Goal: Transaction & Acquisition: Book appointment/travel/reservation

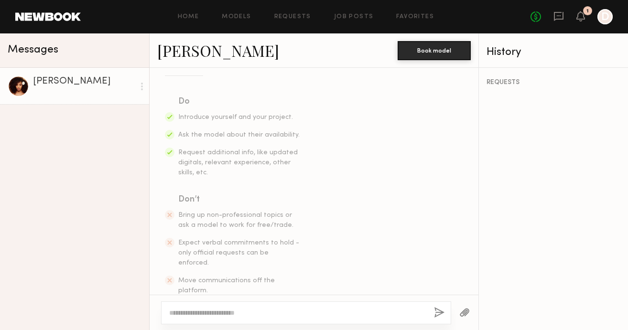
scroll to position [155, 0]
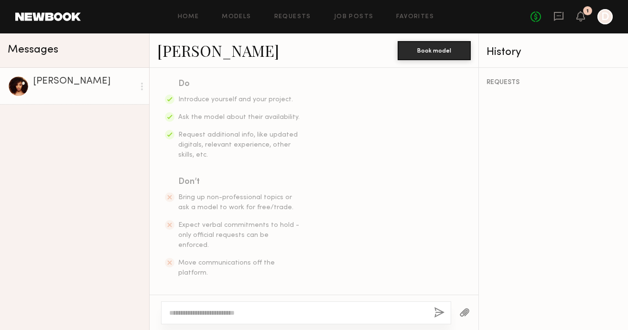
click at [212, 314] on textarea at bounding box center [297, 313] width 257 height 10
paste textarea "**********"
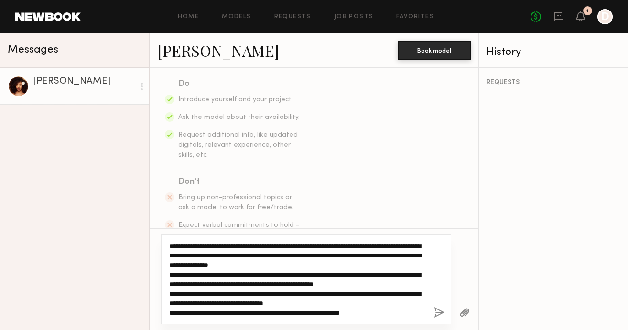
scroll to position [27, 0]
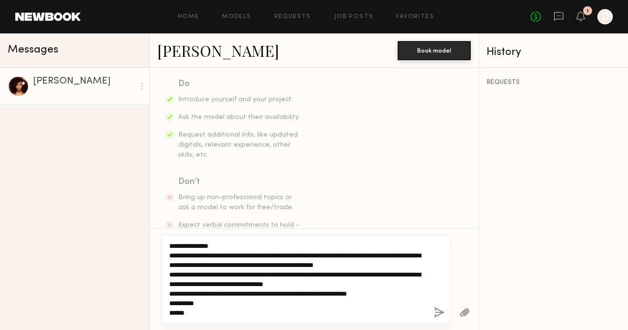
click at [250, 270] on textarea "**********" at bounding box center [297, 279] width 257 height 77
click at [228, 258] on textarea "**********" at bounding box center [297, 279] width 257 height 77
click at [282, 269] on textarea "**********" at bounding box center [297, 279] width 257 height 77
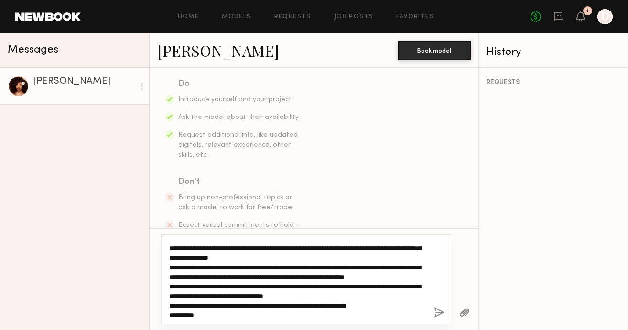
scroll to position [0, 0]
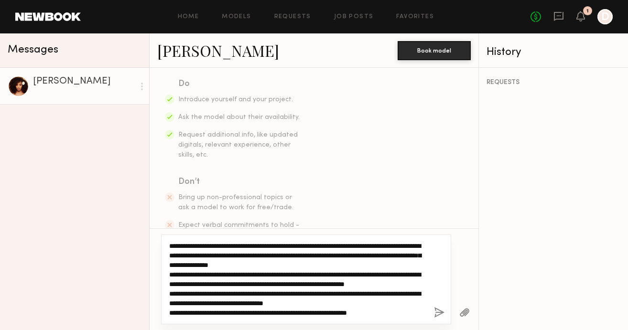
drag, startPoint x: 194, startPoint y: 316, endPoint x: 169, endPoint y: 241, distance: 79.2
click at [169, 241] on div "**********" at bounding box center [306, 280] width 290 height 90
click at [311, 279] on textarea "**********" at bounding box center [297, 279] width 257 height 77
drag, startPoint x: 278, startPoint y: 255, endPoint x: 319, endPoint y: 256, distance: 41.1
click at [319, 256] on textarea "**********" at bounding box center [297, 279] width 257 height 77
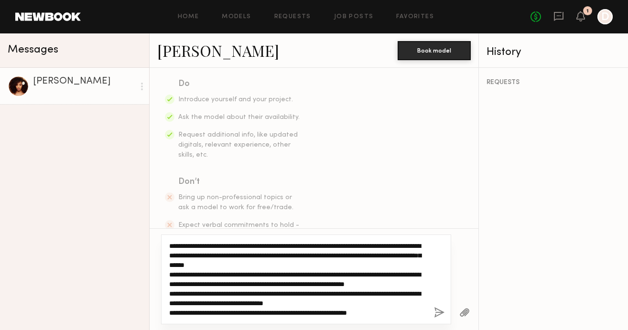
click at [397, 269] on textarea "**********" at bounding box center [297, 279] width 257 height 77
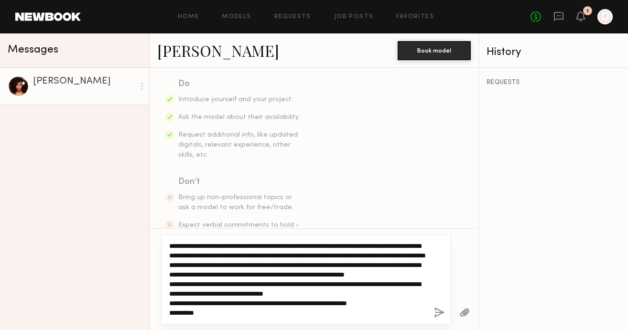
click at [374, 256] on textarea "**********" at bounding box center [297, 279] width 257 height 77
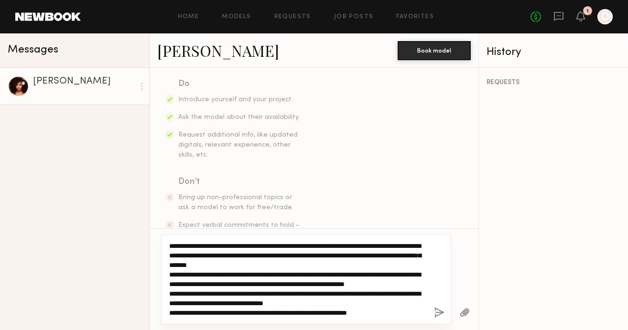
drag, startPoint x: 195, startPoint y: 313, endPoint x: 174, endPoint y: 229, distance: 86.3
click at [174, 229] on div "**********" at bounding box center [314, 280] width 329 height 102
type textarea "**********"
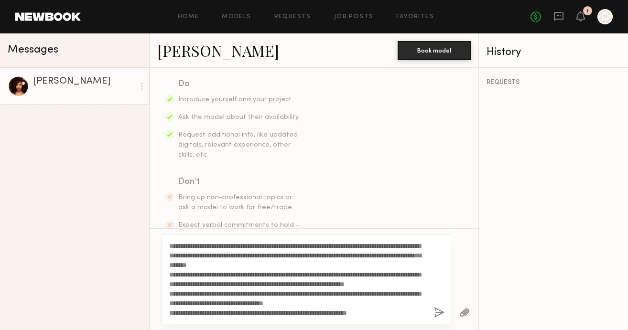
click at [446, 141] on section "Do Introduce yourself and your project. Ask the model about their availability.…" at bounding box center [314, 177] width 298 height 201
click at [441, 311] on button "button" at bounding box center [439, 313] width 11 height 12
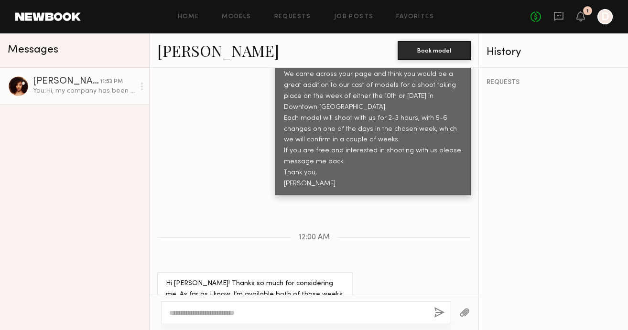
scroll to position [549, 0]
click at [237, 311] on textarea at bounding box center [297, 313] width 257 height 10
type textarea "*"
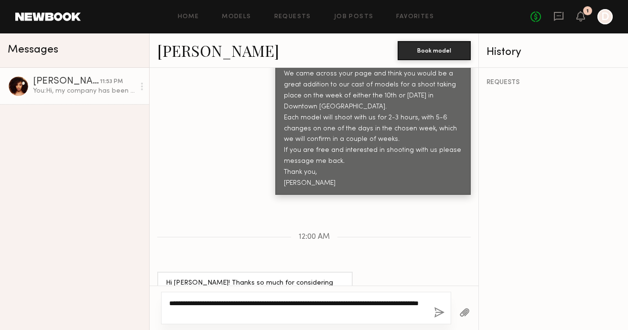
click at [342, 303] on textarea "**********" at bounding box center [297, 308] width 257 height 19
click at [315, 313] on textarea "**********" at bounding box center [297, 308] width 257 height 19
type textarea "**********"
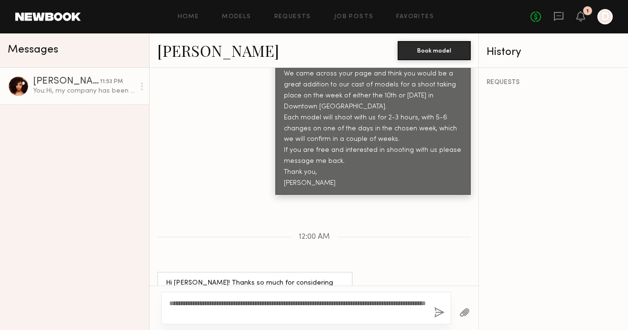
click at [439, 311] on button "button" at bounding box center [439, 313] width 11 height 12
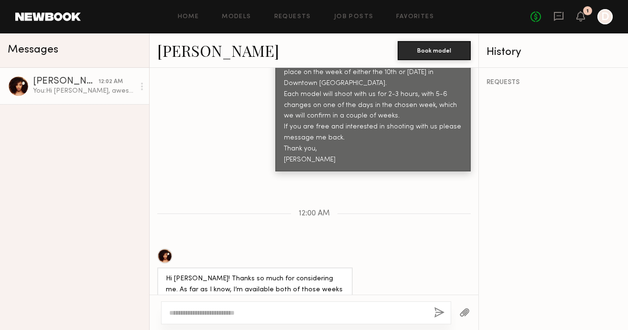
scroll to position [606, 0]
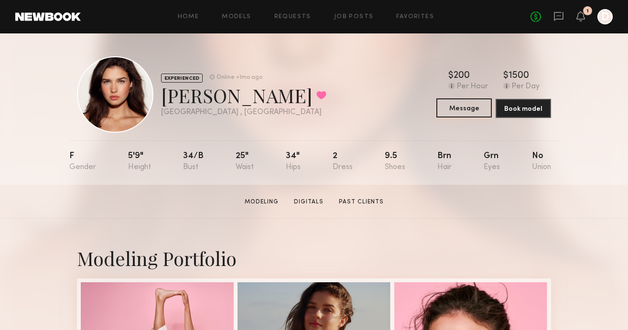
click at [463, 110] on button "Message" at bounding box center [464, 107] width 55 height 19
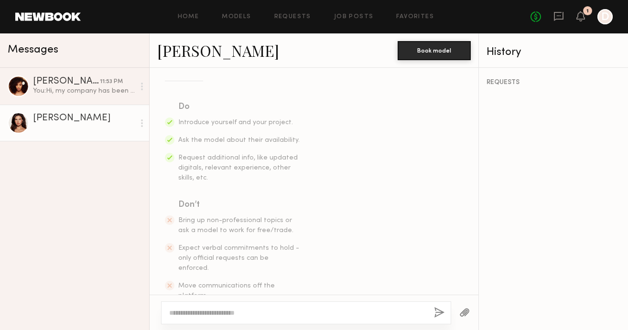
scroll to position [155, 0]
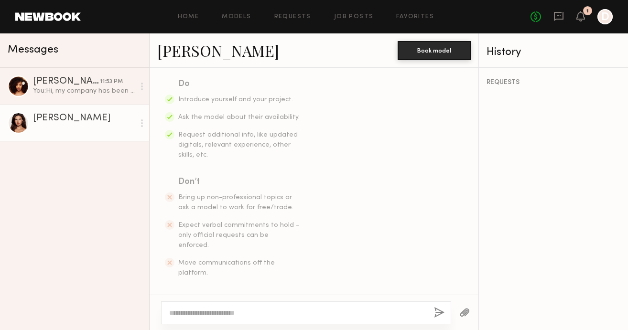
click at [205, 310] on textarea at bounding box center [297, 313] width 257 height 10
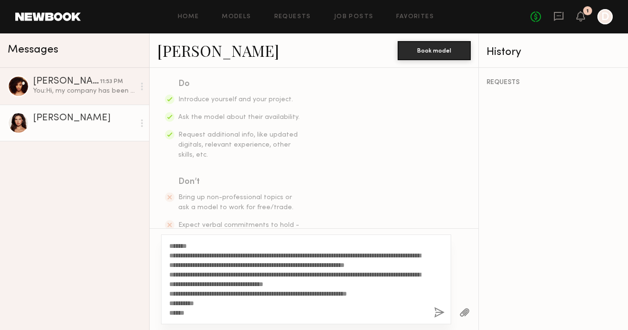
type textarea "**********"
click at [440, 310] on button "button" at bounding box center [439, 313] width 11 height 12
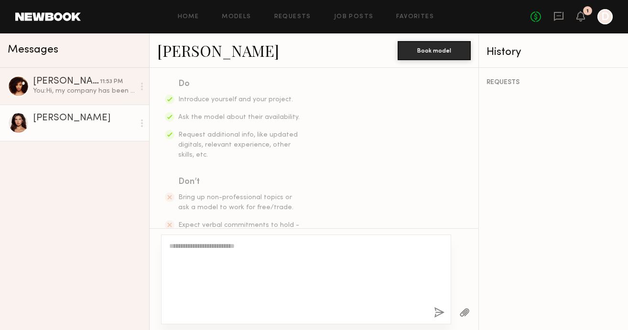
scroll to position [0, 0]
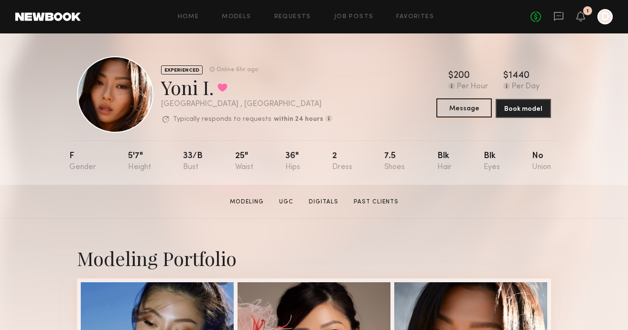
click at [463, 106] on button "Message" at bounding box center [464, 107] width 55 height 19
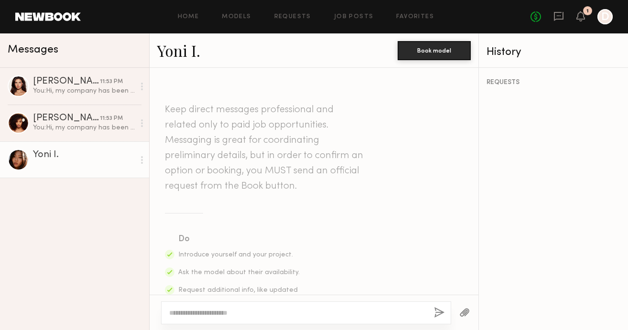
scroll to position [155, 0]
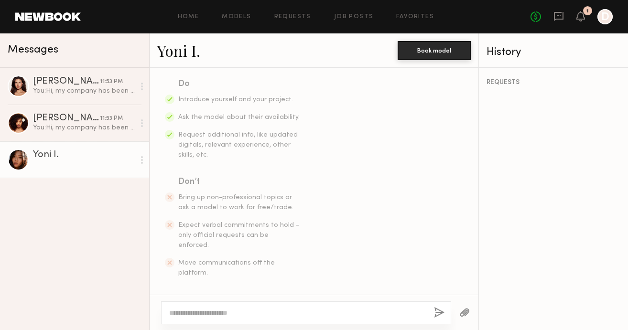
click at [219, 309] on textarea at bounding box center [297, 313] width 257 height 10
click at [214, 308] on textarea at bounding box center [297, 313] width 257 height 10
click at [212, 313] on textarea at bounding box center [297, 313] width 257 height 10
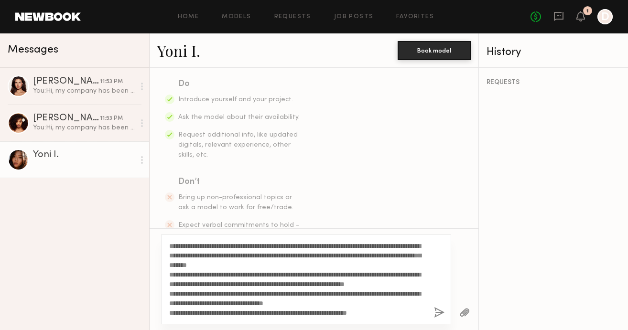
scroll to position [27, 0]
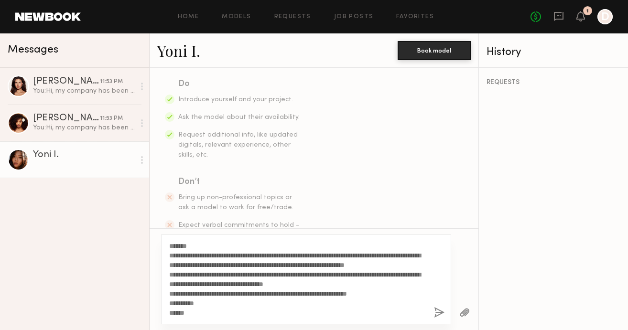
type textarea "**********"
click at [438, 311] on button "button" at bounding box center [439, 313] width 11 height 12
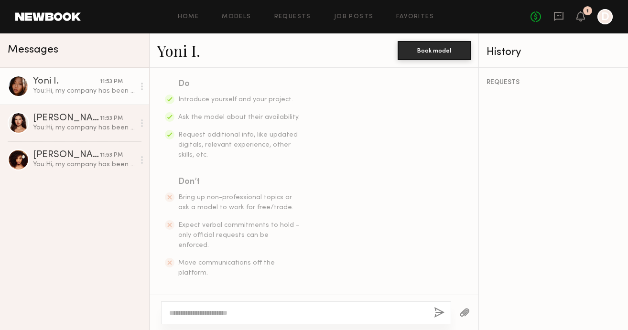
scroll to position [0, 0]
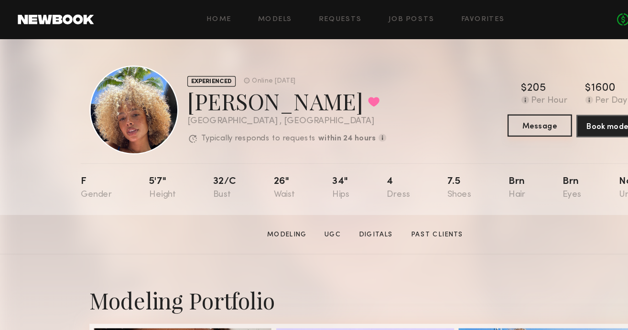
click at [470, 109] on button "Message" at bounding box center [464, 107] width 55 height 19
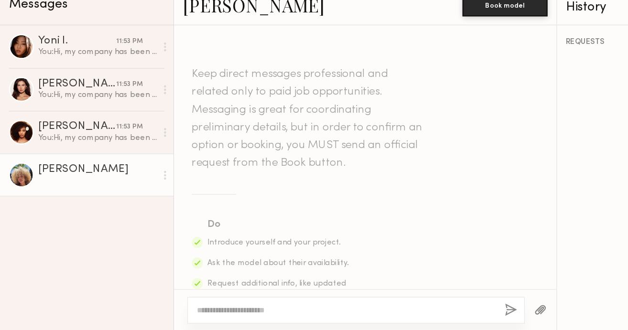
click at [222, 311] on textarea at bounding box center [297, 313] width 257 height 10
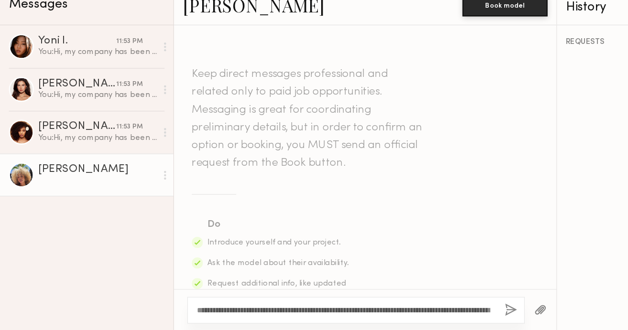
scroll to position [27, 0]
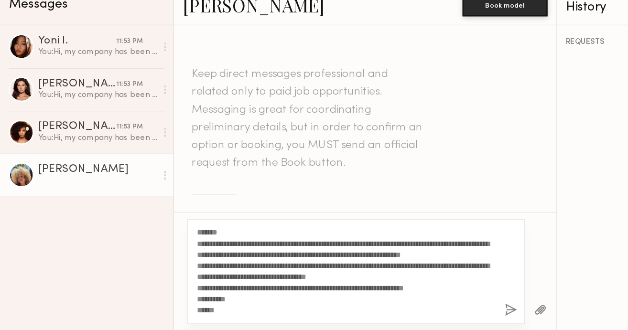
type textarea "**********"
click at [439, 311] on button "button" at bounding box center [439, 313] width 11 height 12
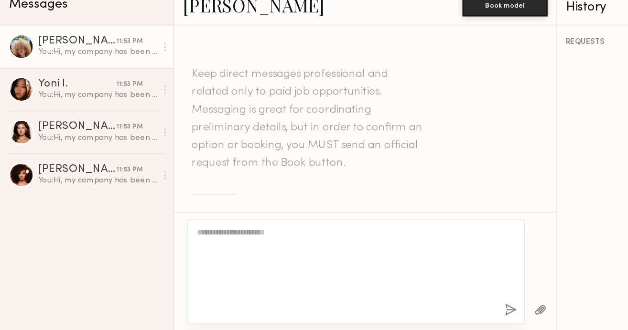
scroll to position [0, 0]
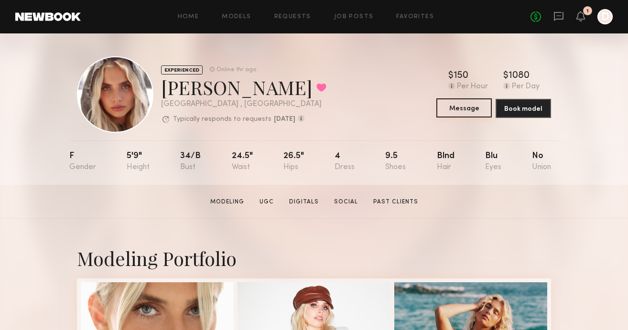
click at [464, 110] on button "Message" at bounding box center [464, 107] width 55 height 19
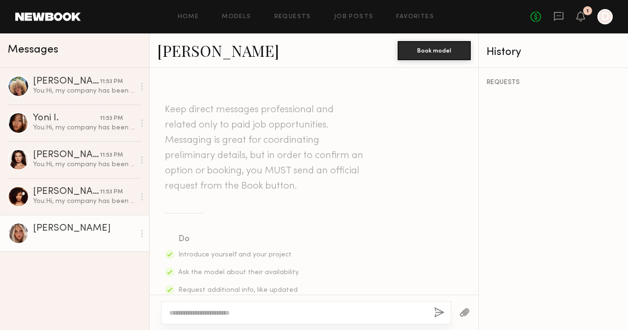
click at [260, 307] on div at bounding box center [306, 313] width 290 height 23
click at [260, 310] on textarea at bounding box center [297, 313] width 257 height 10
paste textarea "**********"
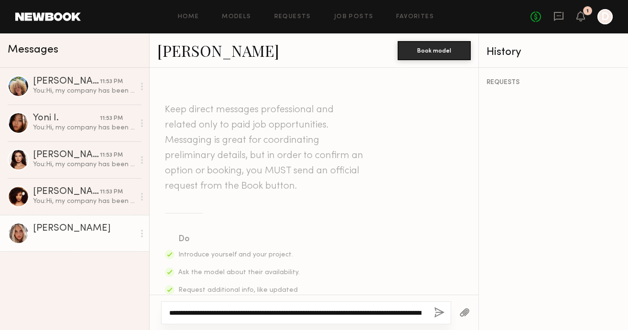
scroll to position [27, 0]
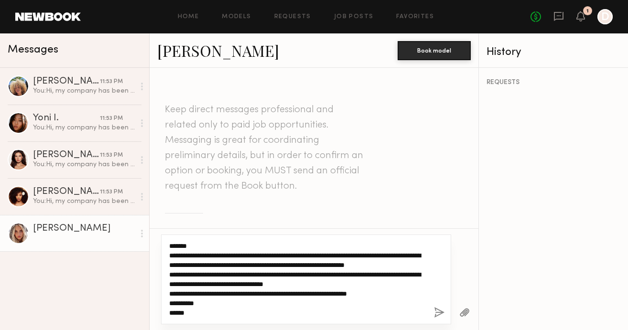
type textarea "**********"
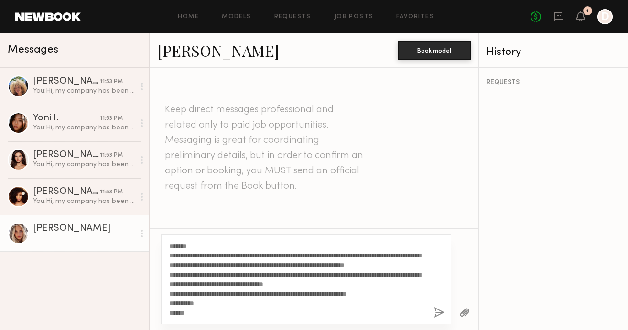
click at [438, 310] on button "button" at bounding box center [439, 313] width 11 height 12
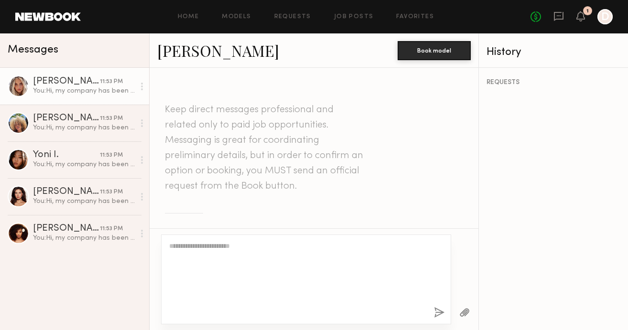
scroll to position [0, 0]
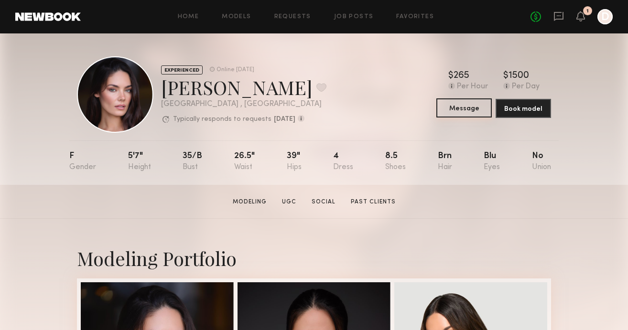
click at [459, 109] on button "Message" at bounding box center [464, 107] width 55 height 19
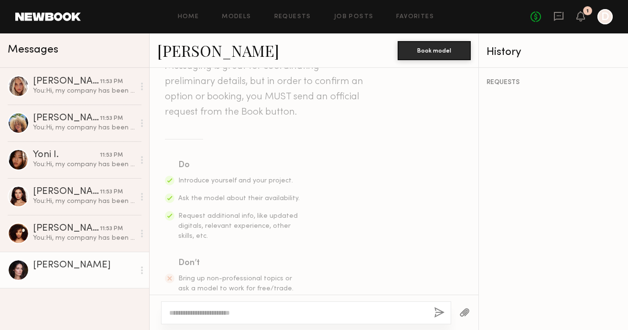
scroll to position [155, 0]
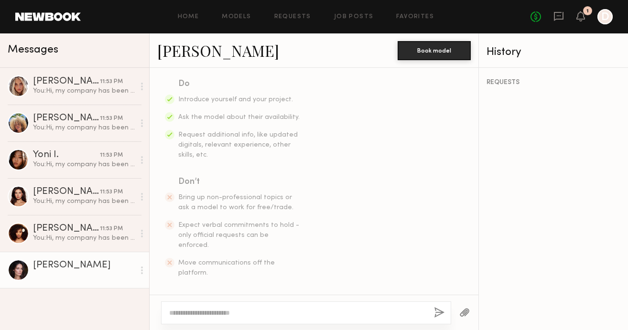
click at [237, 315] on textarea at bounding box center [297, 313] width 257 height 10
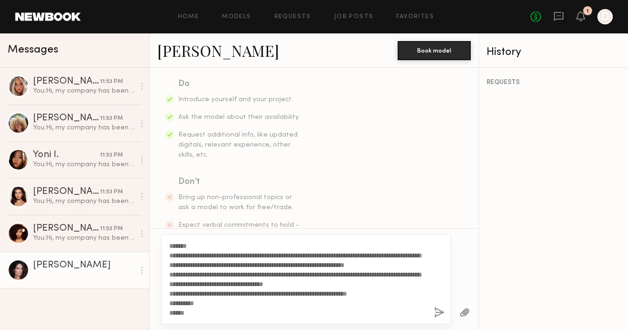
type textarea "**********"
click at [438, 309] on button "button" at bounding box center [439, 313] width 11 height 12
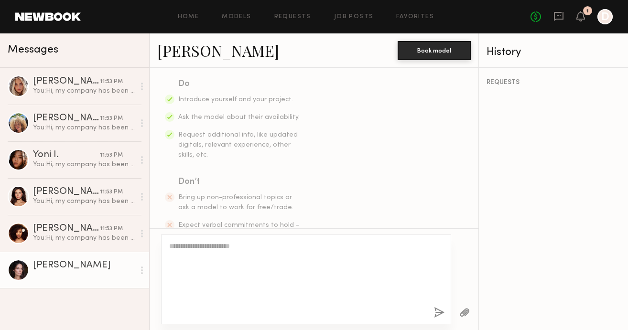
scroll to position [0, 0]
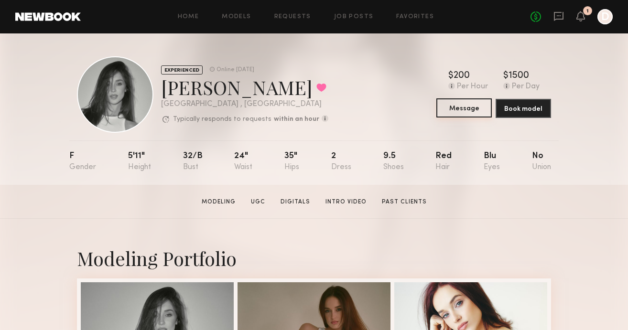
click at [463, 103] on button "Message" at bounding box center [464, 107] width 55 height 19
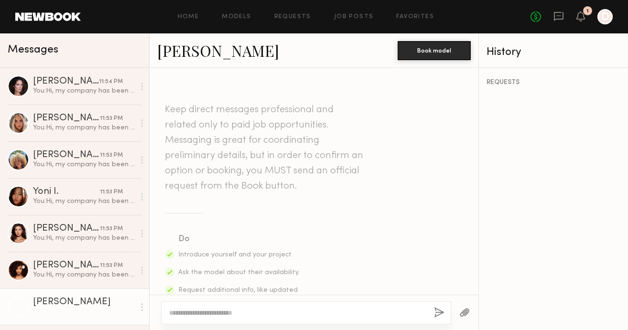
click at [214, 312] on textarea at bounding box center [297, 313] width 257 height 10
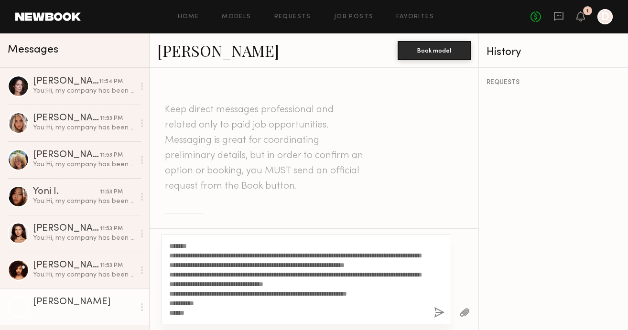
type textarea "**********"
click at [440, 309] on button "button" at bounding box center [439, 313] width 11 height 12
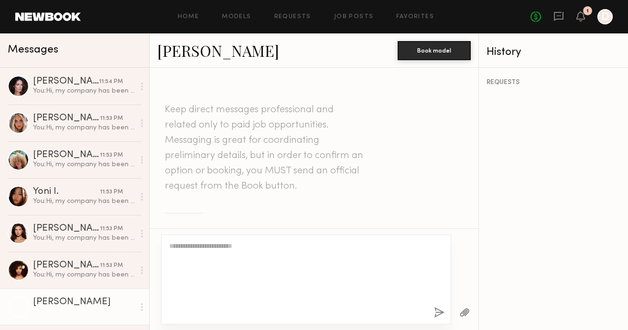
scroll to position [0, 0]
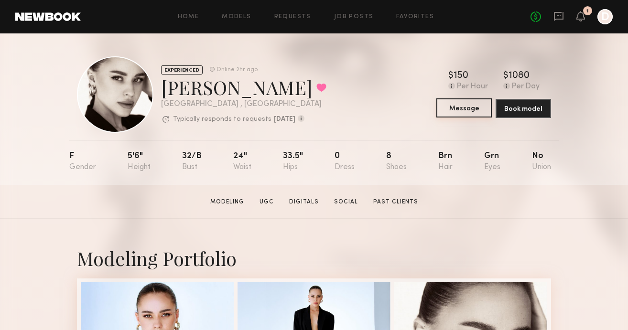
click at [462, 108] on button "Message" at bounding box center [464, 107] width 55 height 19
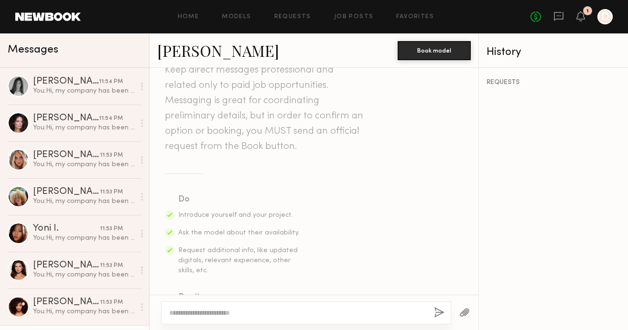
scroll to position [155, 0]
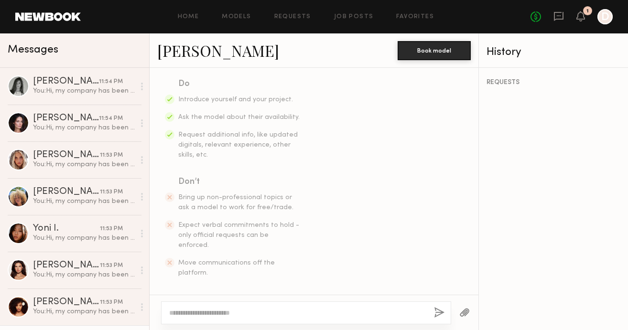
click at [216, 312] on textarea at bounding box center [297, 313] width 257 height 10
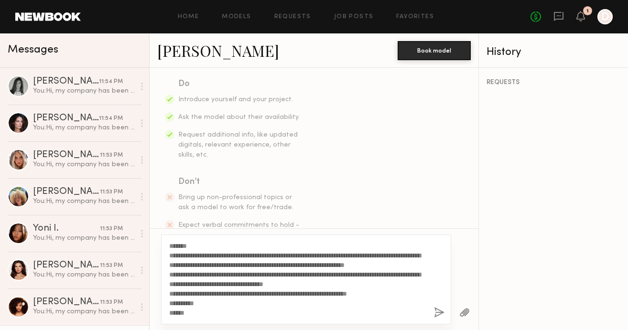
scroll to position [29, 0]
type textarea "**********"
click at [436, 310] on button "button" at bounding box center [439, 313] width 11 height 12
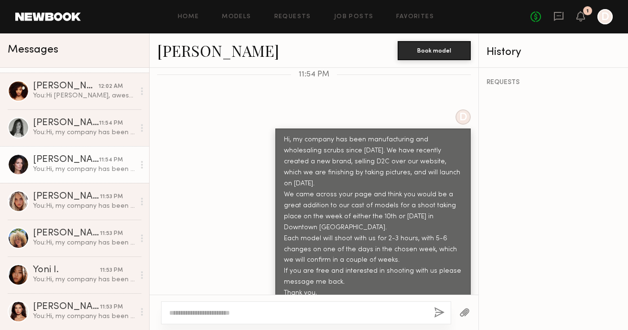
scroll to position [0, 0]
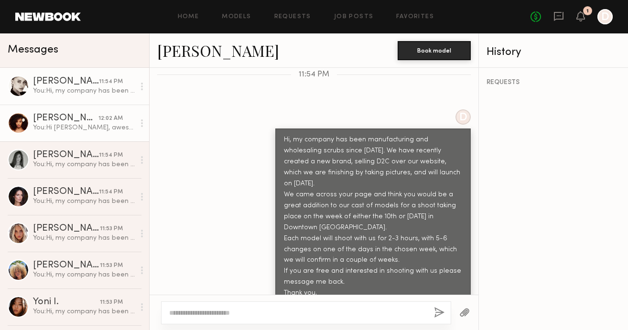
click at [73, 124] on div "You: Hi Brianna, awesome. We will confirm your booking, and I will get back to …" at bounding box center [84, 127] width 102 height 9
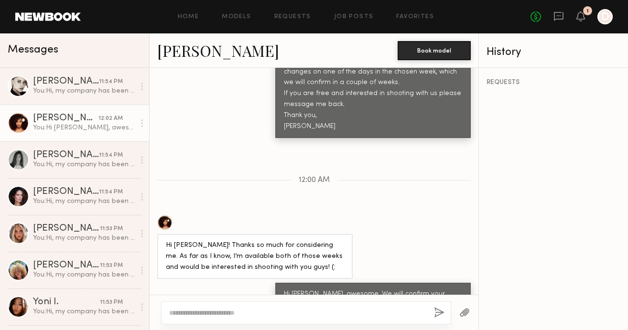
scroll to position [32, 0]
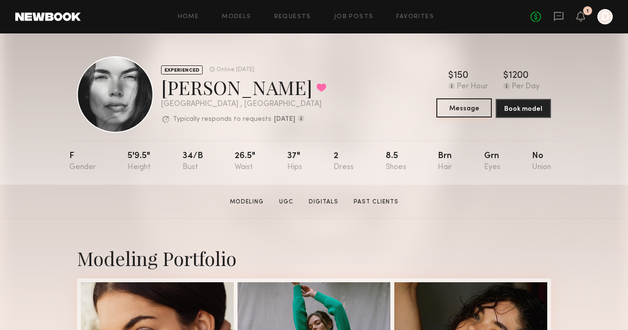
click at [459, 108] on button "Message" at bounding box center [464, 107] width 55 height 19
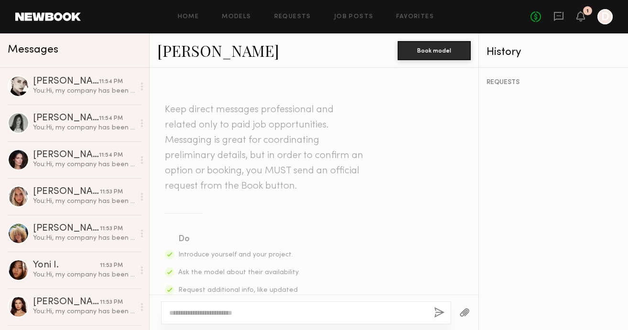
scroll to position [155, 0]
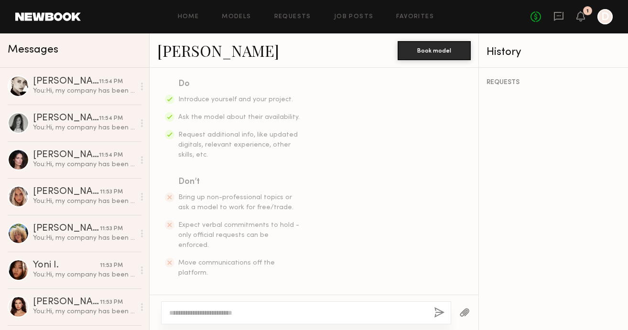
click at [193, 315] on textarea at bounding box center [297, 313] width 257 height 10
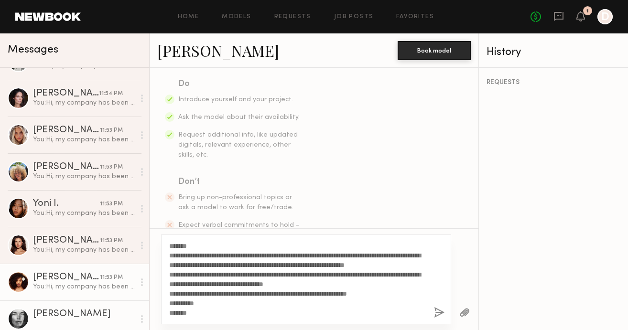
scroll to position [69, 0]
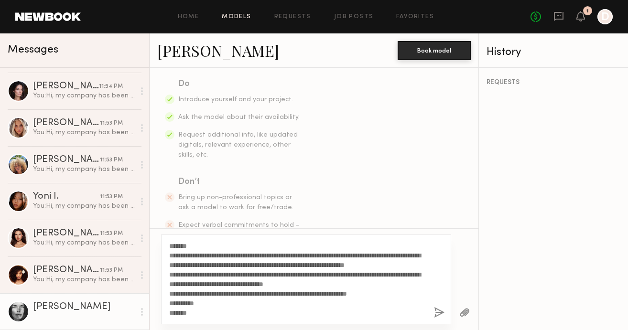
type textarea "**********"
click at [236, 17] on link "Models" at bounding box center [236, 17] width 29 height 6
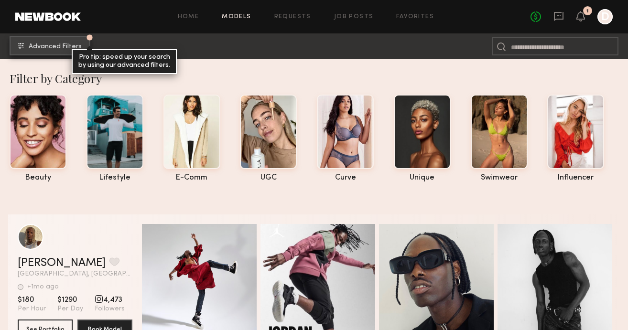
click at [64, 47] on span "Advanced Filters" at bounding box center [55, 47] width 53 height 7
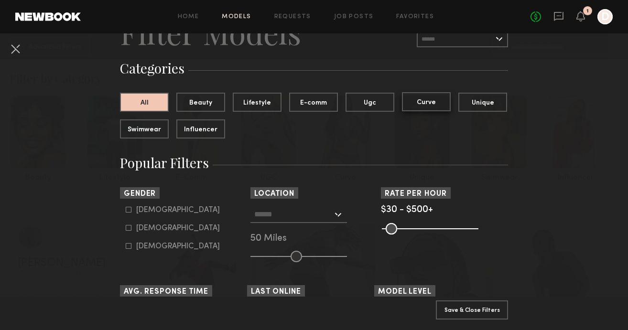
scroll to position [147, 0]
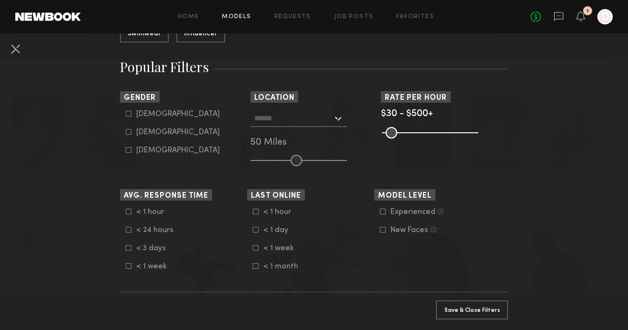
click at [319, 117] on input "text" at bounding box center [293, 118] width 78 height 16
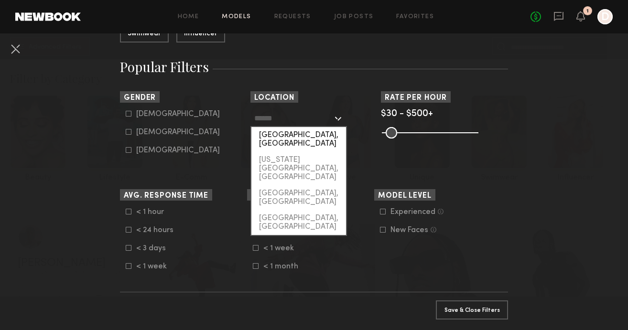
click at [294, 133] on div "[GEOGRAPHIC_DATA], [GEOGRAPHIC_DATA]" at bounding box center [299, 139] width 95 height 25
type input "**********"
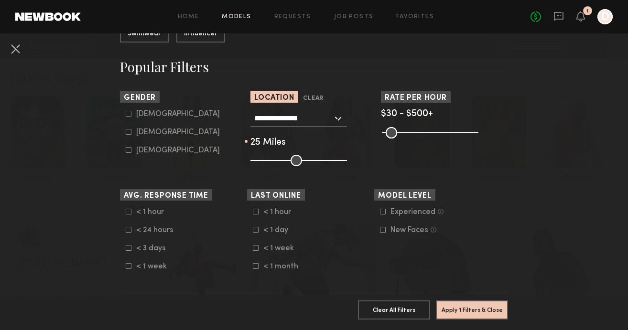
drag, startPoint x: 296, startPoint y: 160, endPoint x: 275, endPoint y: 159, distance: 21.1
type input "**"
click at [275, 159] on input "range" at bounding box center [299, 160] width 97 height 11
click at [131, 134] on icon at bounding box center [128, 132] width 5 height 5
click at [127, 114] on icon at bounding box center [129, 114] width 6 height 6
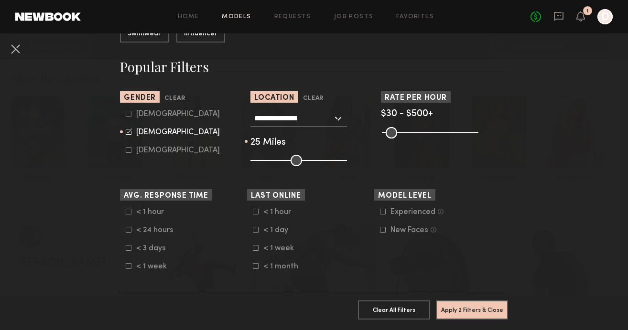
type input "**"
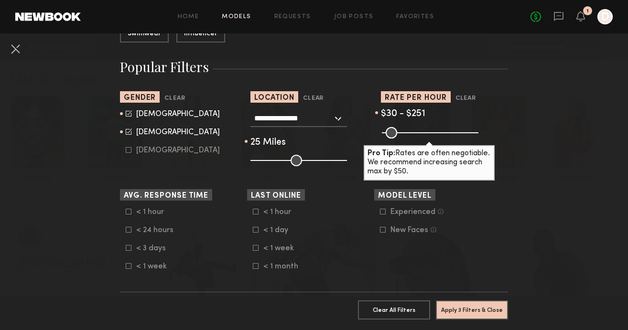
drag, startPoint x: 472, startPoint y: 132, endPoint x: 427, endPoint y: 133, distance: 44.5
type input "***"
click at [427, 133] on input "range" at bounding box center [430, 132] width 97 height 11
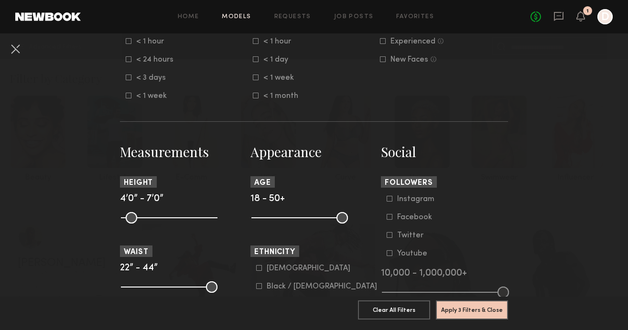
scroll to position [456, 0]
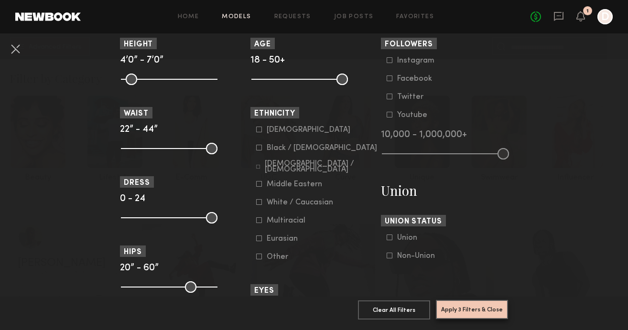
click at [469, 311] on button "Apply 3 Filters & Close" at bounding box center [472, 309] width 72 height 19
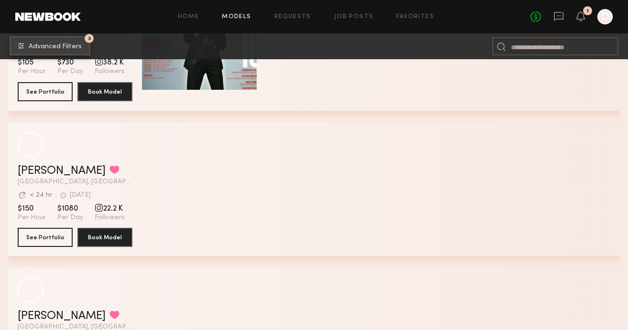
scroll to position [400, 0]
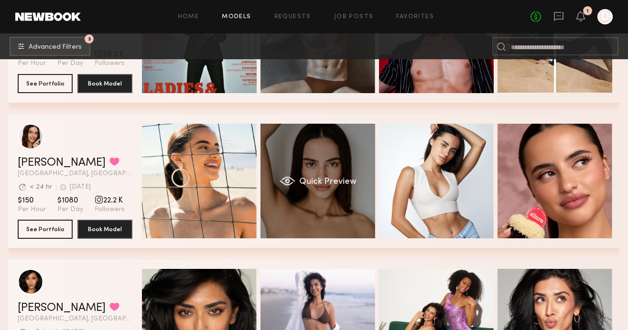
click at [331, 166] on div "Quick Preview" at bounding box center [318, 181] width 115 height 115
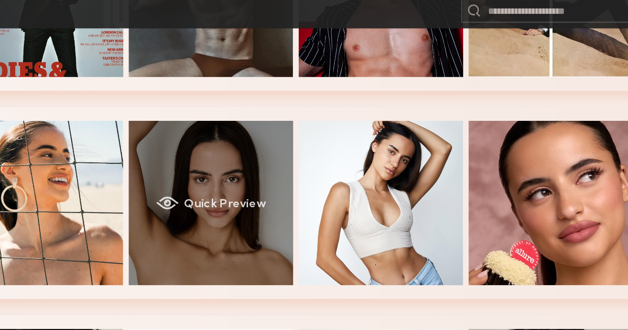
click at [319, 164] on div "Quick Preview" at bounding box center [318, 181] width 115 height 115
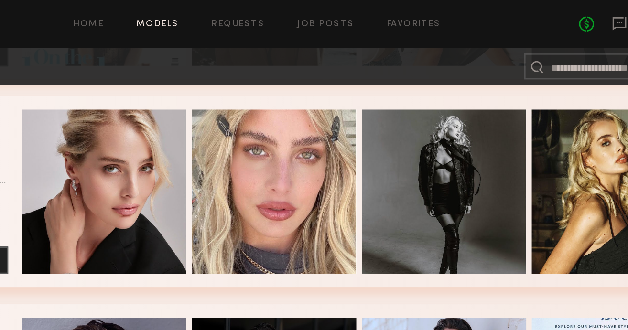
scroll to position [1027, 0]
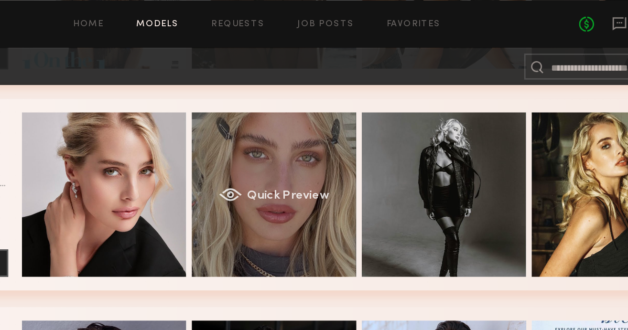
click at [300, 146] on div "Quick Preview" at bounding box center [318, 135] width 115 height 115
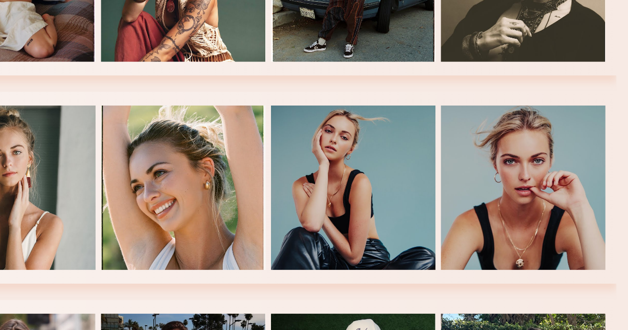
scroll to position [1519, 0]
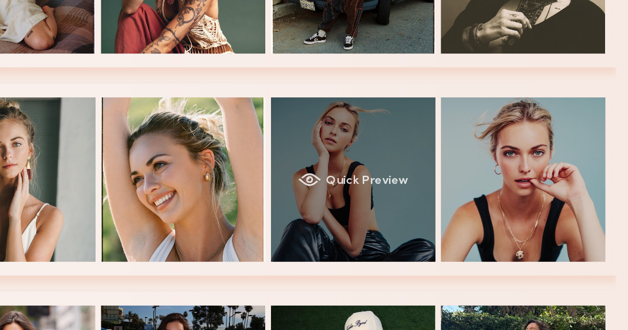
click at [434, 200] on div "Quick Preview" at bounding box center [436, 225] width 115 height 115
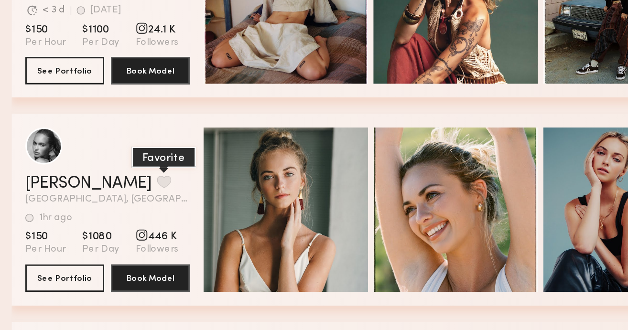
click at [109, 206] on button "grid" at bounding box center [114, 205] width 10 height 9
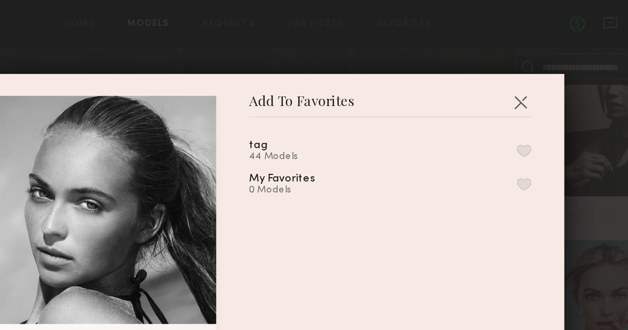
click at [500, 105] on button "button" at bounding box center [499, 105] width 10 height 9
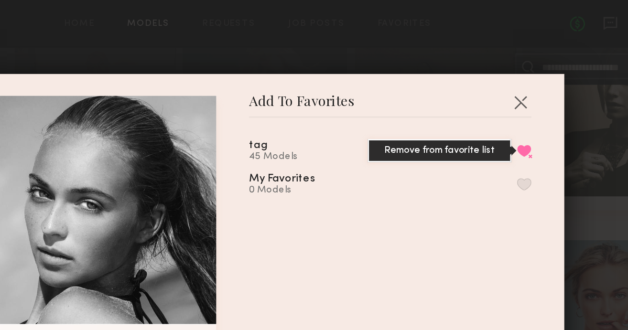
click at [497, 106] on button "Remove from favorite list" at bounding box center [499, 105] width 10 height 9
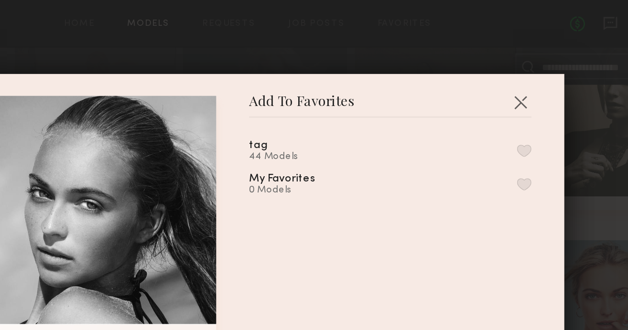
click at [500, 130] on button "button" at bounding box center [499, 128] width 10 height 9
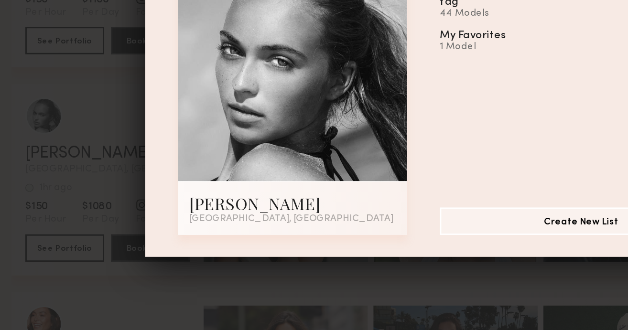
click at [87, 217] on div "Add To Favorites Whitney T. Los Angeles, CA Add To Favorites tag 44 Models My F…" at bounding box center [314, 165] width 628 height 330
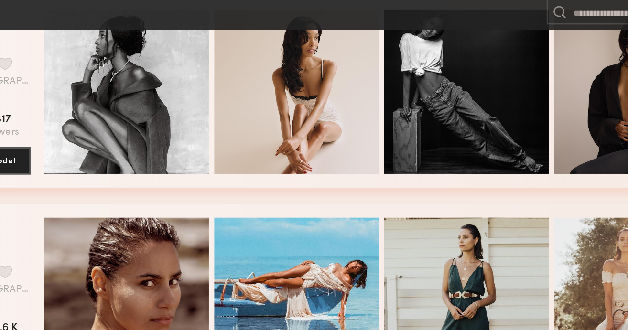
scroll to position [2909, 0]
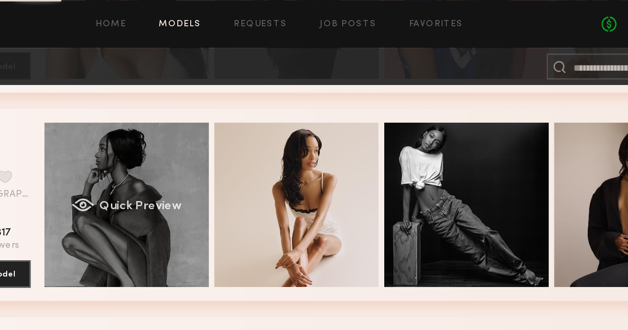
click at [219, 111] on div "Quick Preview" at bounding box center [199, 143] width 115 height 115
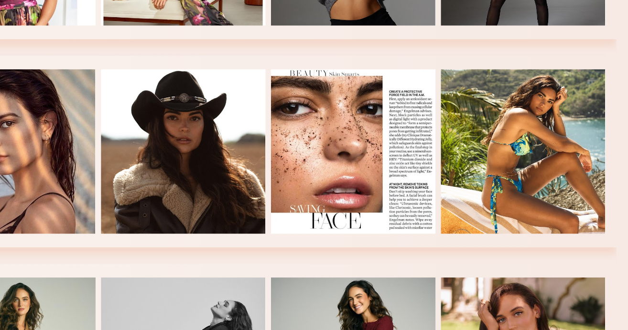
scroll to position [3574, 0]
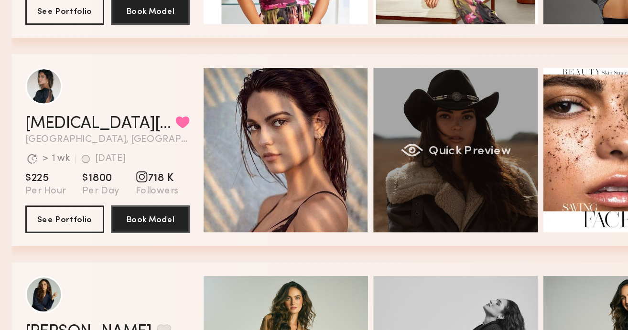
click at [305, 191] on div "Quick Preview" at bounding box center [318, 204] width 115 height 115
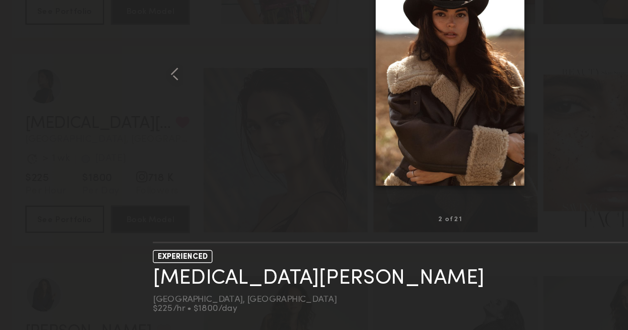
scroll to position [3574, 0]
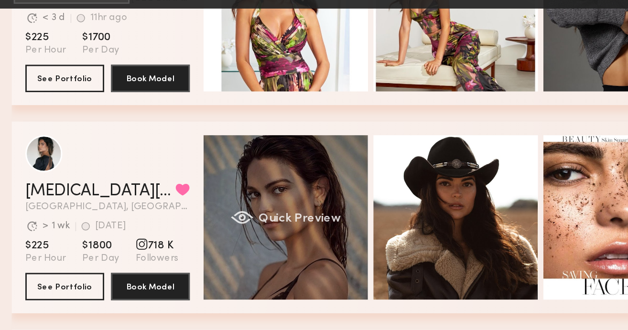
click at [181, 207] on span "Quick Preview" at bounding box center [209, 206] width 57 height 9
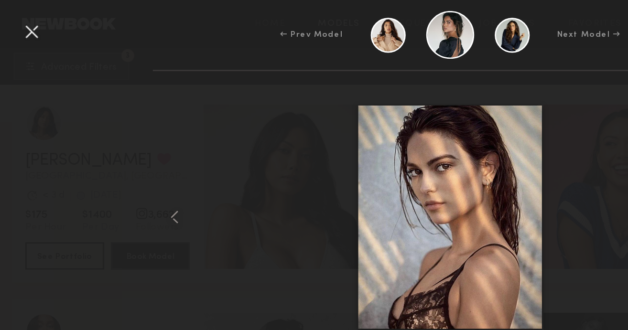
scroll to position [2774, 0]
click at [25, 22] on div at bounding box center [21, 21] width 15 height 15
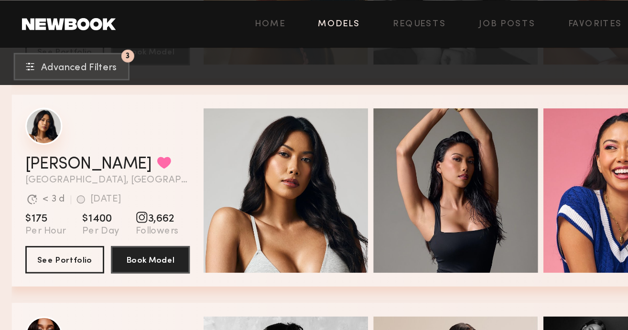
click at [29, 90] on div "grid" at bounding box center [31, 88] width 26 height 26
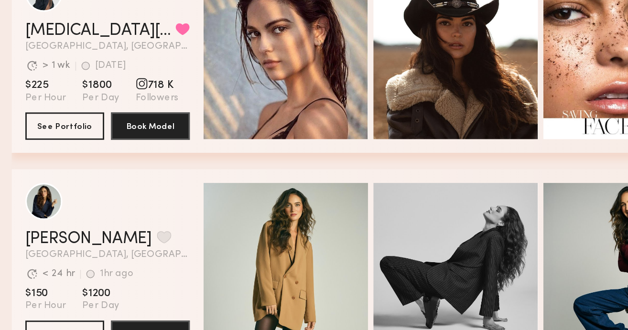
scroll to position [3639, 0]
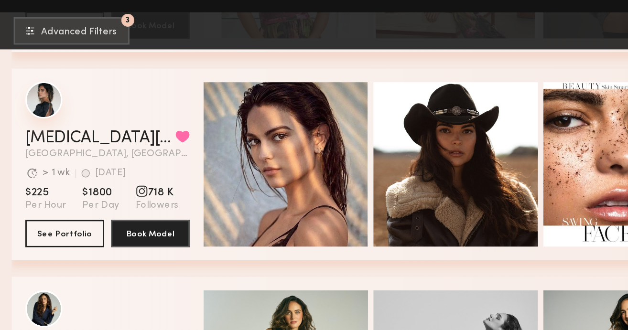
click at [31, 96] on div "grid" at bounding box center [31, 95] width 26 height 26
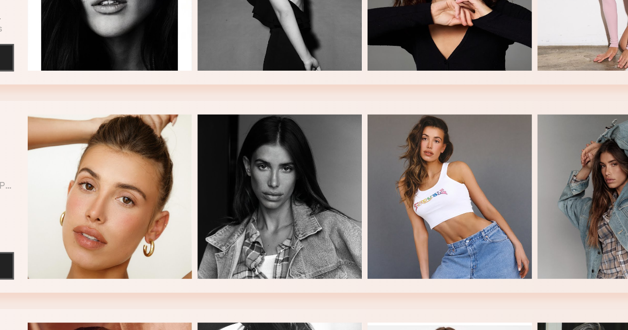
scroll to position [4135, 0]
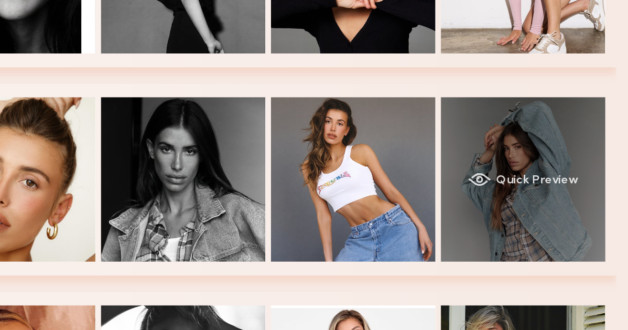
click at [534, 212] on div "Quick Preview" at bounding box center [555, 225] width 115 height 115
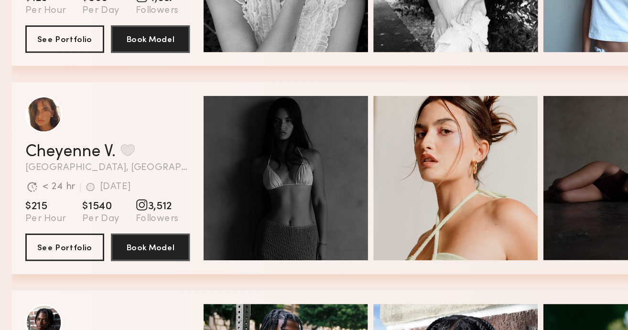
scroll to position [6178, 0]
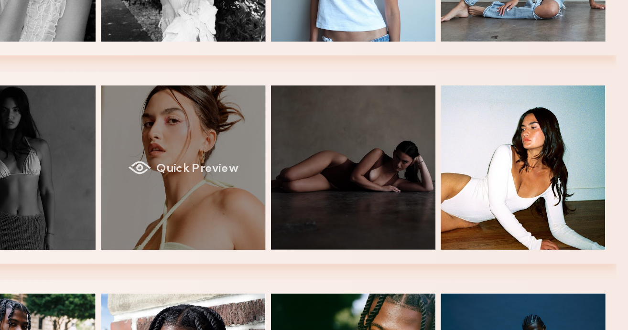
click at [342, 197] on div "Quick Preview" at bounding box center [318, 217] width 115 height 115
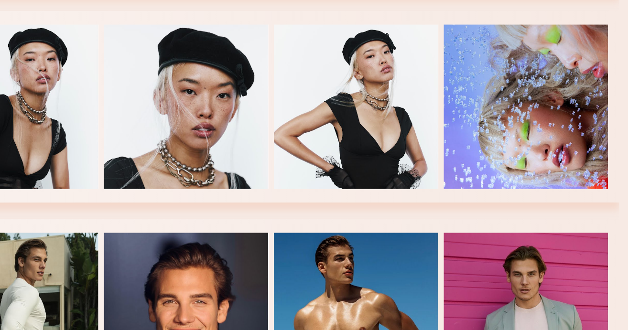
scroll to position [6658, 0]
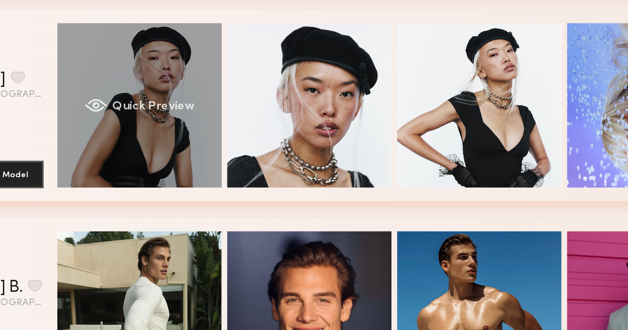
click at [210, 165] on div "Quick Preview" at bounding box center [199, 173] width 115 height 115
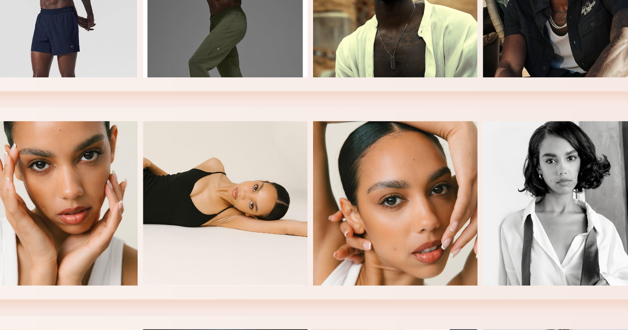
scroll to position [7498, 0]
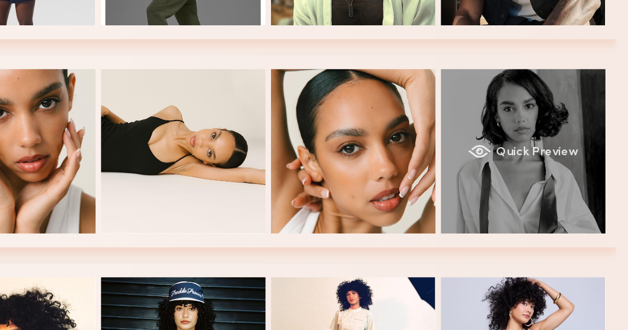
click at [514, 206] on div "Quick Preview" at bounding box center [555, 205] width 115 height 115
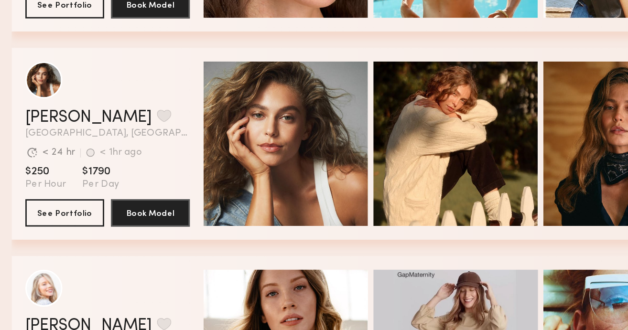
scroll to position [8521, 0]
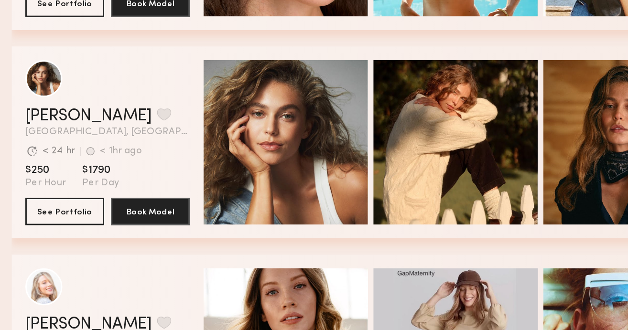
click at [220, 189] on div "Quick Preview" at bounding box center [199, 199] width 115 height 115
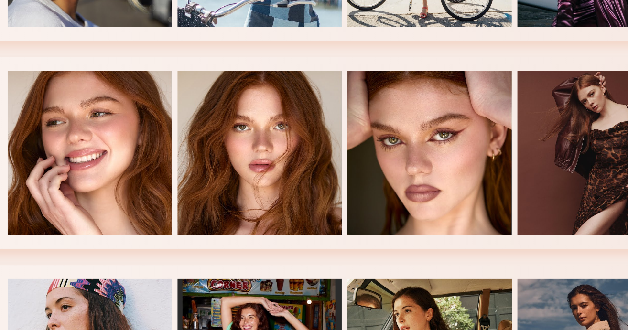
scroll to position [9540, 0]
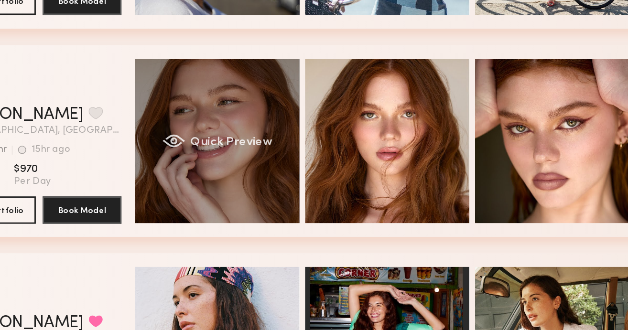
click at [223, 198] on span "Quick Preview" at bounding box center [209, 199] width 57 height 9
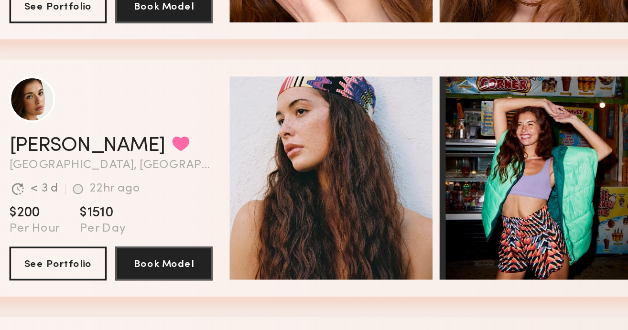
scroll to position [9640, 0]
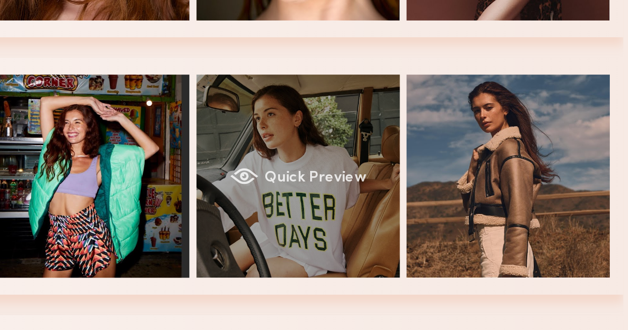
click at [445, 225] on div "Quick Preview" at bounding box center [436, 243] width 115 height 115
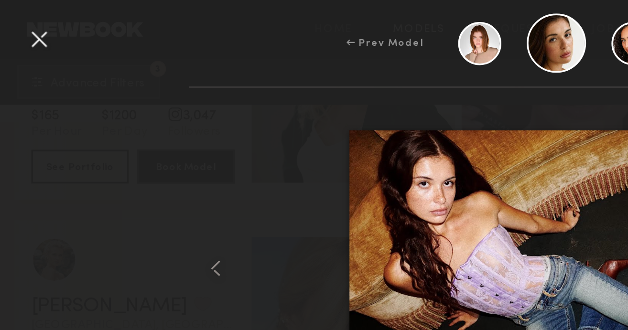
scroll to position [9331, 0]
click at [22, 21] on div at bounding box center [21, 21] width 15 height 15
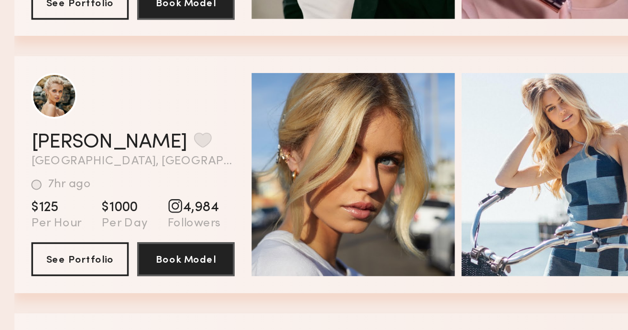
scroll to position [9361, 0]
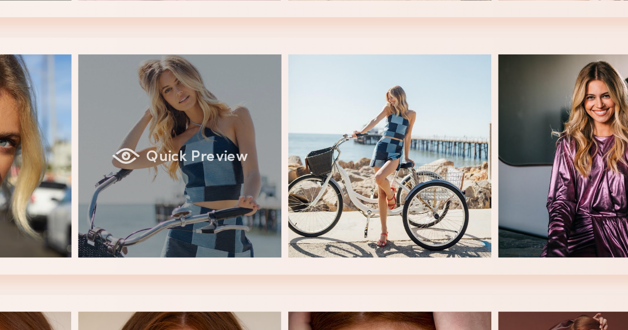
click at [329, 215] on div "Quick Preview" at bounding box center [318, 232] width 115 height 115
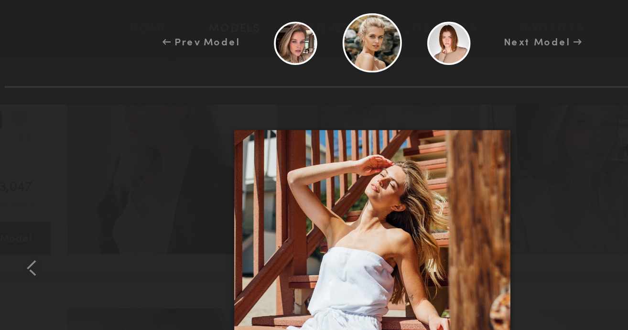
scroll to position [9315, 0]
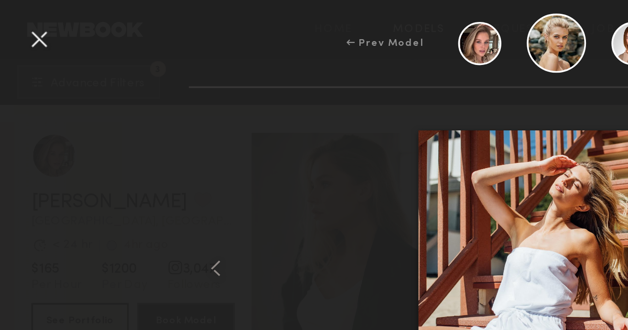
click at [22, 21] on div at bounding box center [21, 21] width 15 height 15
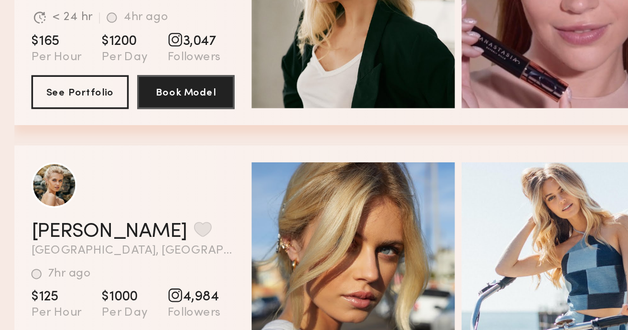
scroll to position [9335, 0]
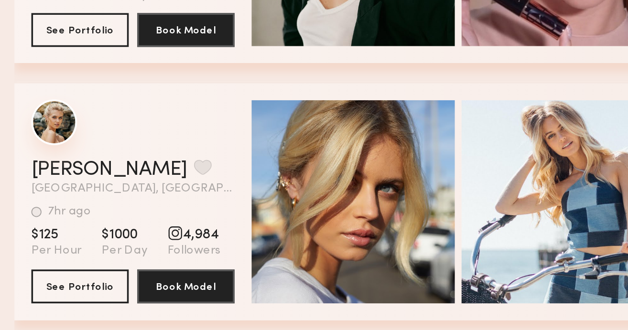
click at [28, 213] on div "grid" at bounding box center [31, 213] width 26 height 26
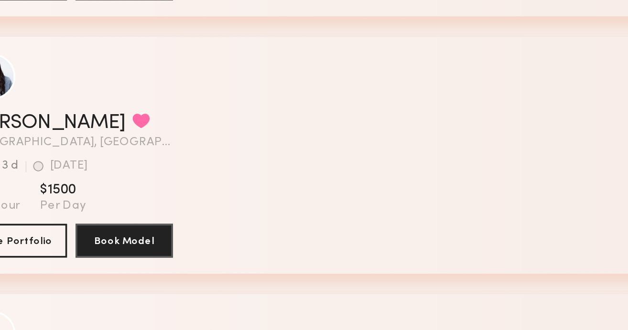
scroll to position [10525, 0]
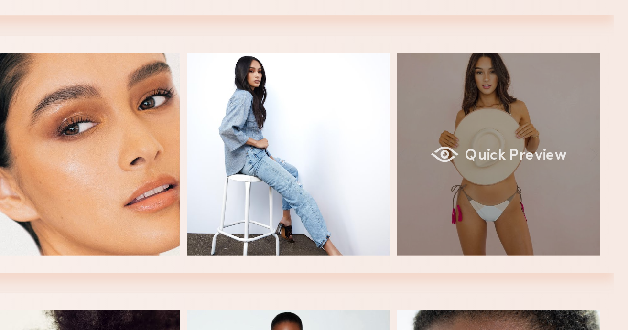
click at [552, 202] on div "Quick Preview" at bounding box center [555, 231] width 115 height 115
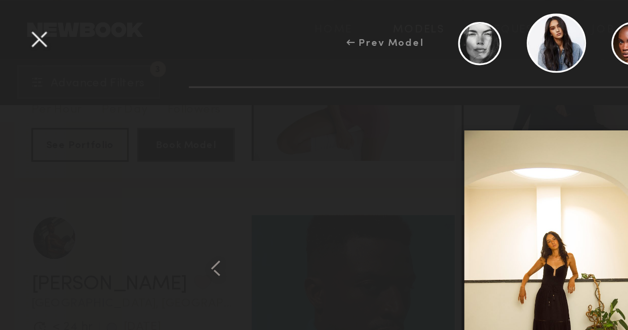
scroll to position [8248, 0]
click at [25, 22] on div at bounding box center [21, 21] width 15 height 15
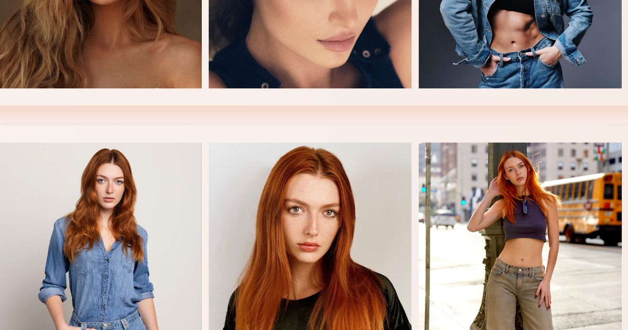
scroll to position [11346, 0]
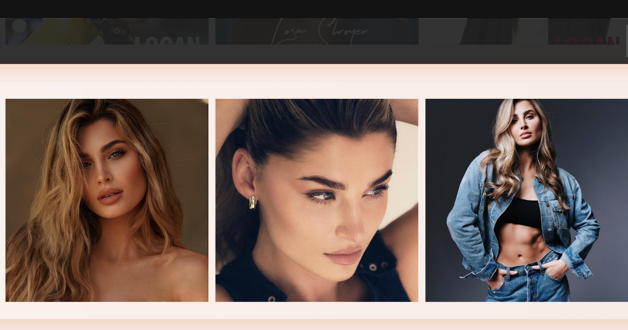
click at [297, 104] on div "Quick Preview" at bounding box center [318, 136] width 115 height 115
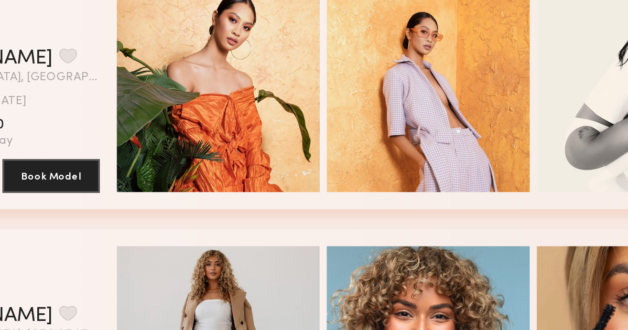
scroll to position [11723, 0]
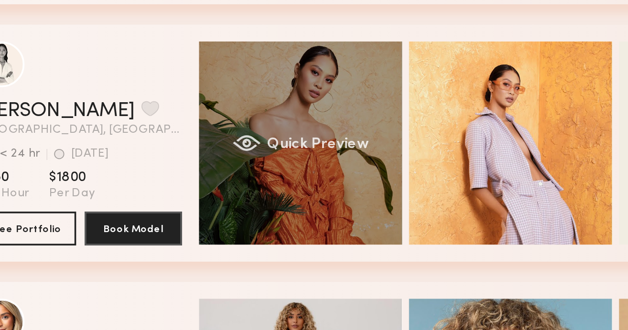
click at [190, 178] on div "Quick Preview" at bounding box center [199, 195] width 115 height 115
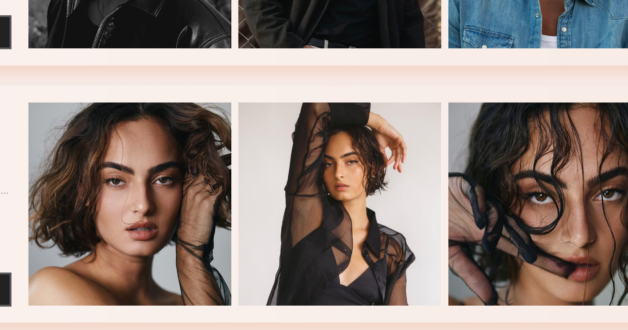
scroll to position [12242, 0]
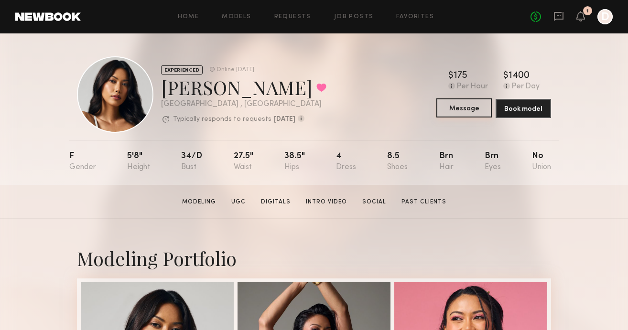
click at [466, 109] on button "Message" at bounding box center [464, 107] width 55 height 19
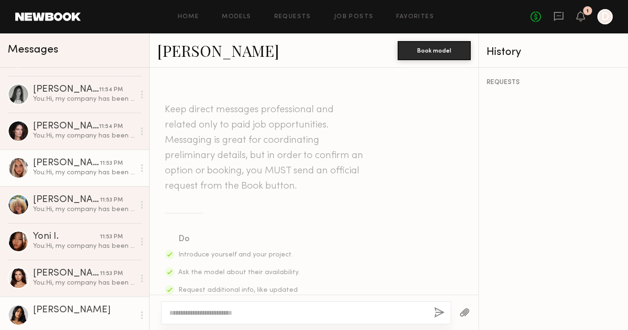
scroll to position [106, 0]
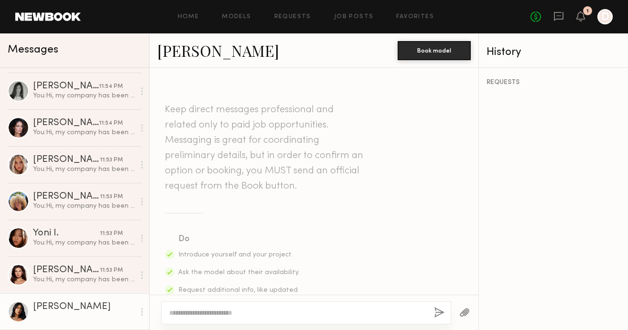
click at [20, 309] on div at bounding box center [19, 312] width 22 height 22
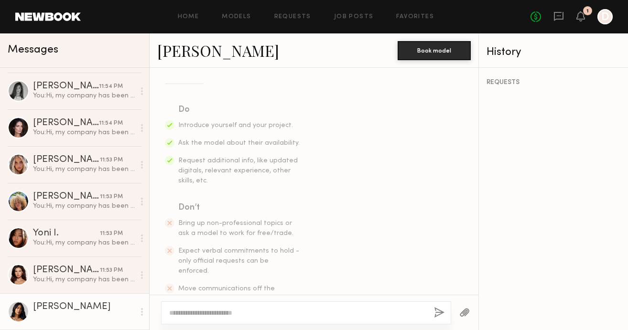
scroll to position [155, 0]
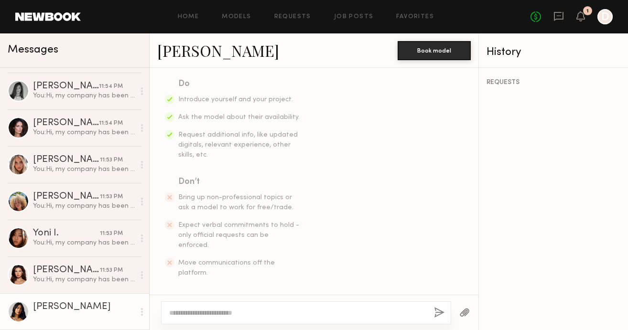
click at [194, 312] on textarea at bounding box center [297, 313] width 257 height 10
paste textarea "**********"
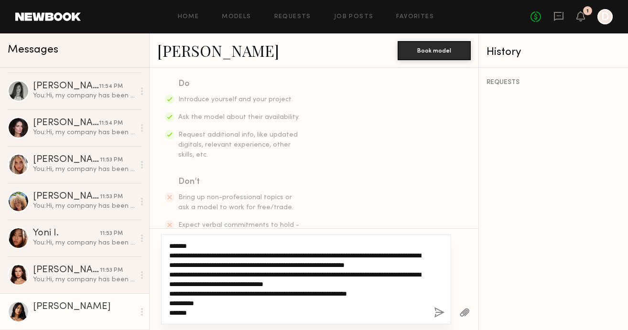
scroll to position [37, 0]
type textarea "**********"
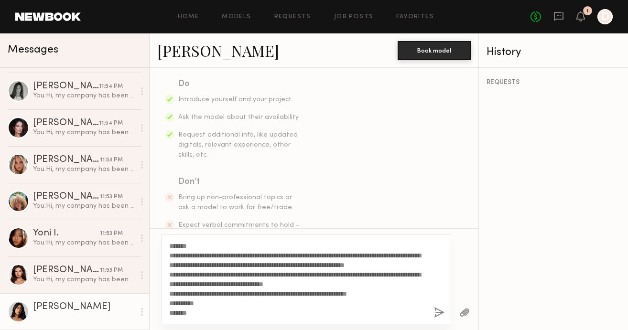
click at [437, 313] on button "button" at bounding box center [439, 313] width 11 height 12
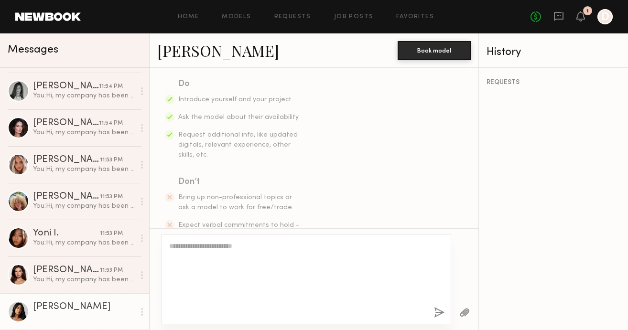
scroll to position [0, 0]
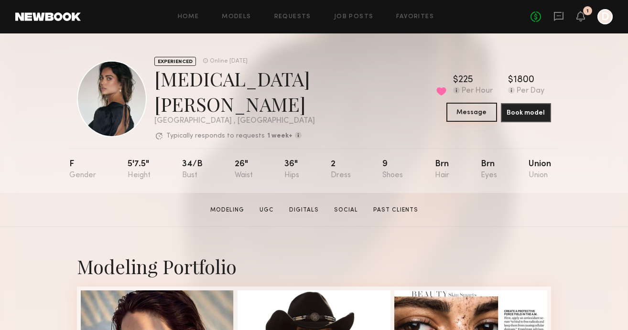
click at [465, 109] on button "Message" at bounding box center [472, 112] width 50 height 19
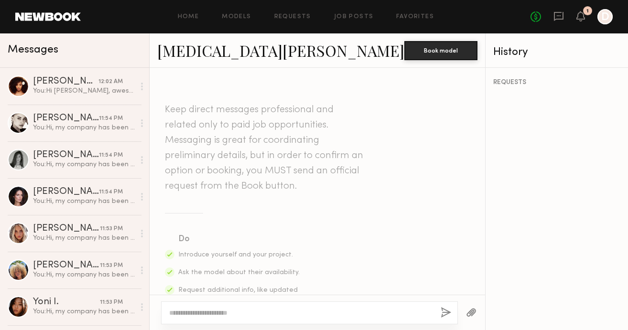
click at [214, 313] on textarea at bounding box center [301, 313] width 264 height 10
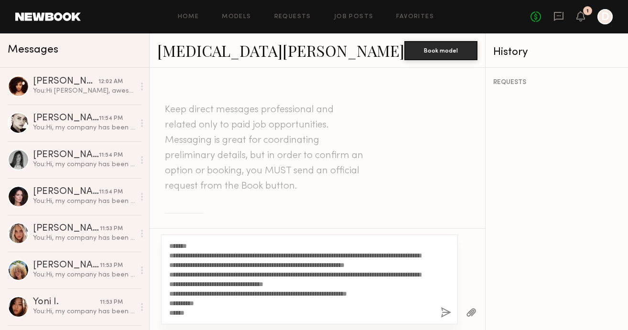
type textarea "**********"
click at [441, 310] on button "button" at bounding box center [446, 313] width 11 height 12
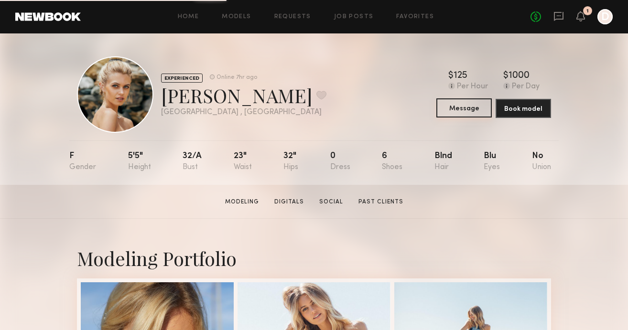
click at [464, 104] on button "Message" at bounding box center [464, 107] width 55 height 19
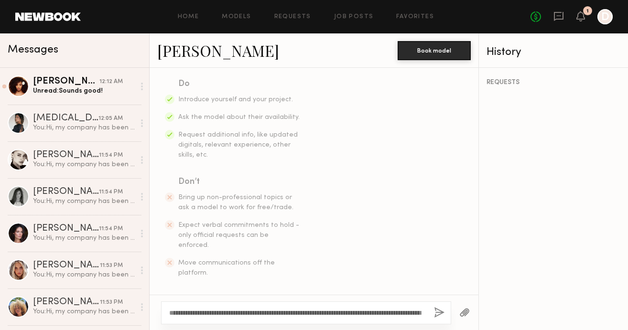
scroll to position [27, 0]
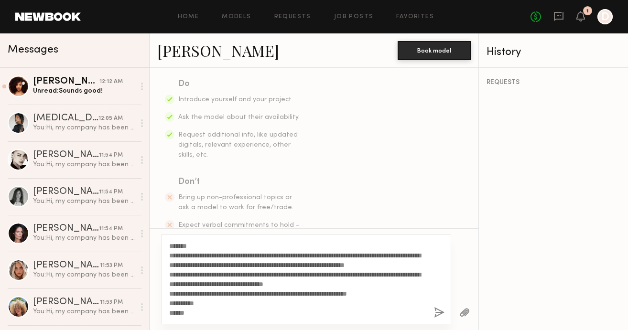
type textarea "**********"
click at [439, 312] on button "button" at bounding box center [439, 313] width 11 height 12
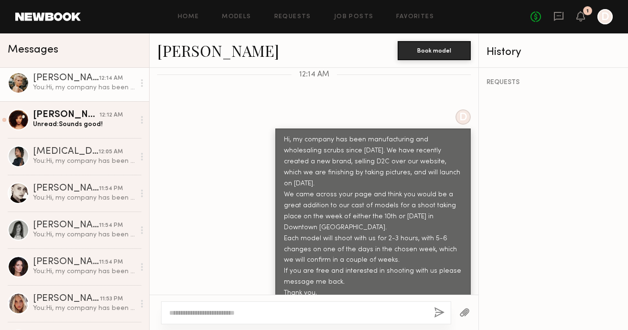
scroll to position [0, 0]
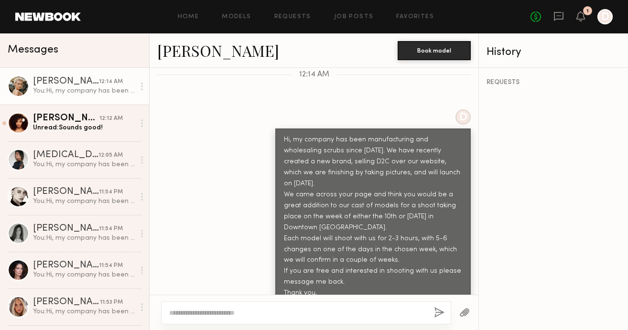
click at [20, 89] on div at bounding box center [19, 87] width 22 height 22
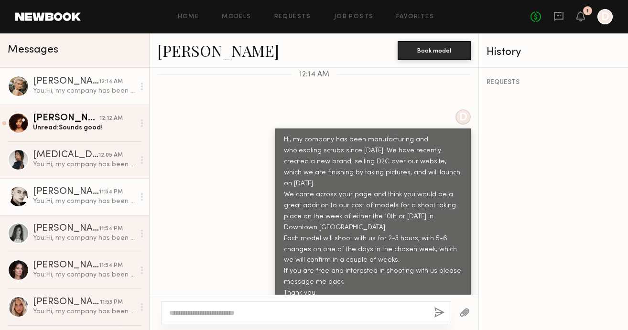
scroll to position [106, 0]
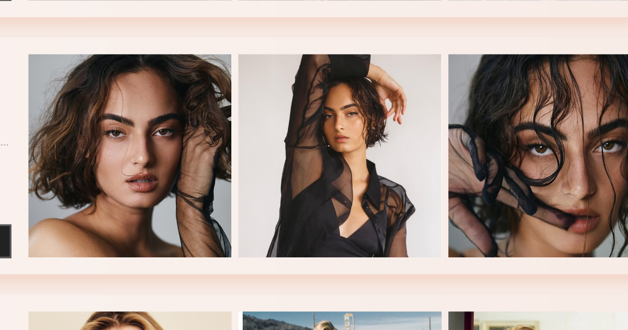
scroll to position [12275, 0]
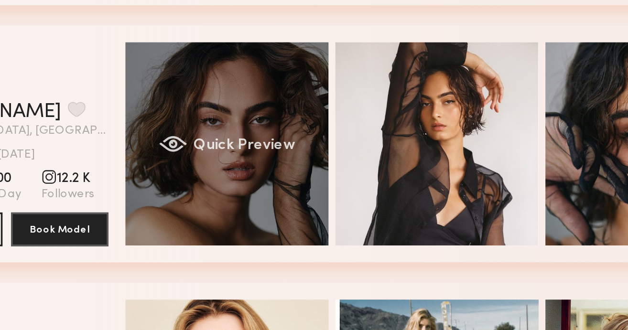
click at [199, 205] on div "Quick Preview" at bounding box center [199, 225] width 115 height 115
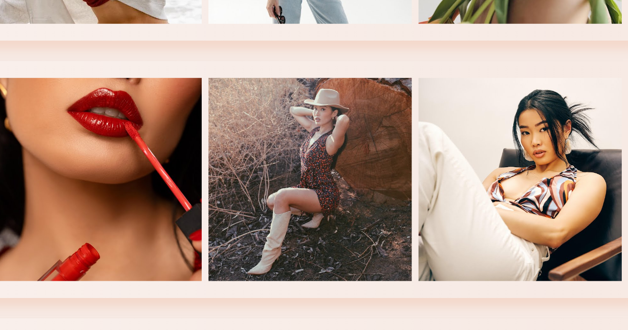
scroll to position [13418, 0]
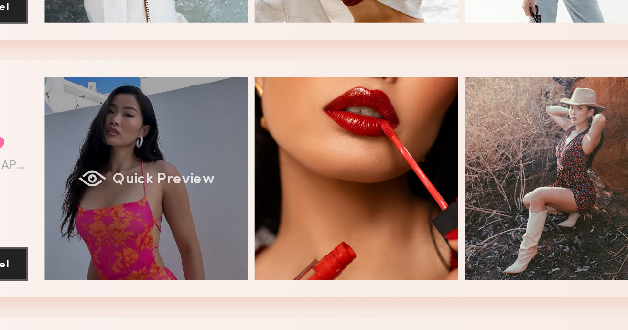
click at [224, 228] on div "Quick Preview" at bounding box center [199, 244] width 115 height 115
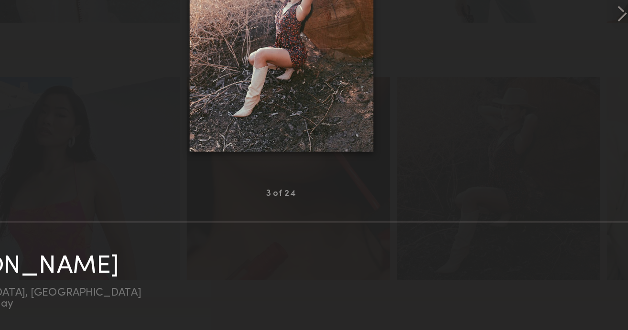
scroll to position [13418, 0]
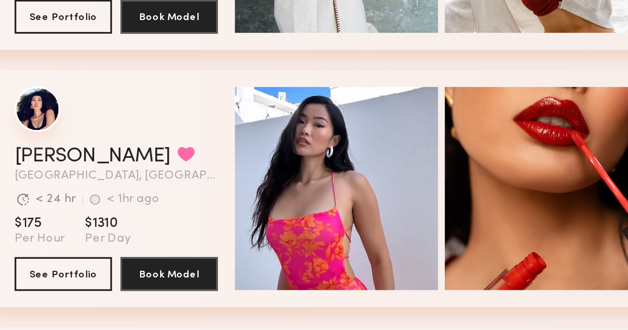
click at [32, 202] on div "grid" at bounding box center [31, 200] width 26 height 26
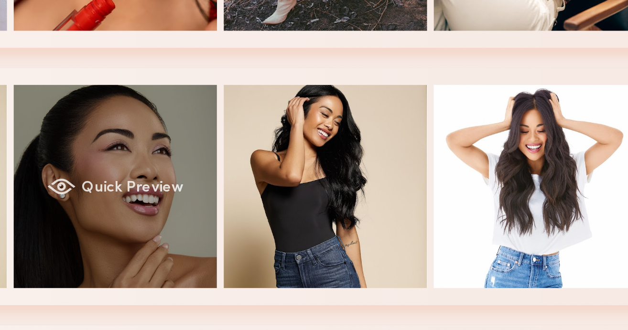
scroll to position [13560, 0]
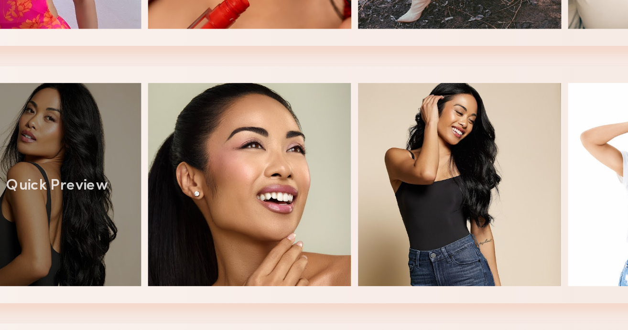
click at [233, 234] on div "Quick Preview" at bounding box center [199, 248] width 115 height 115
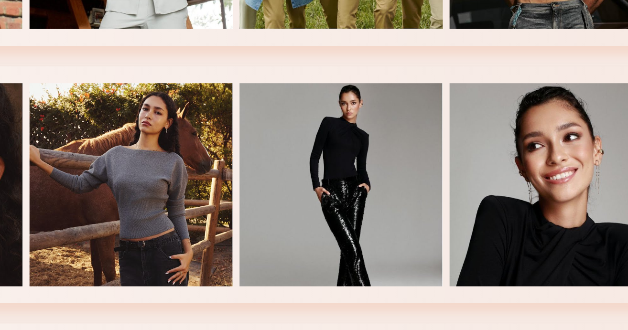
scroll to position [13851, 0]
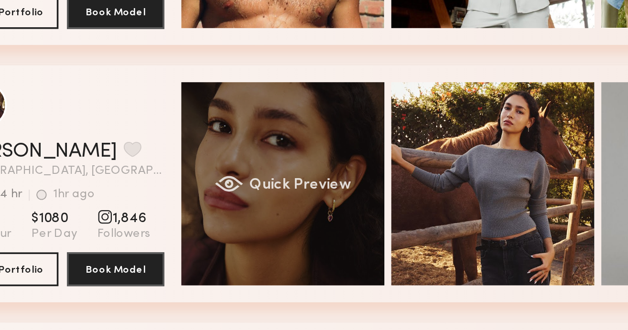
click at [193, 235] on div "Quick Preview" at bounding box center [199, 247] width 115 height 115
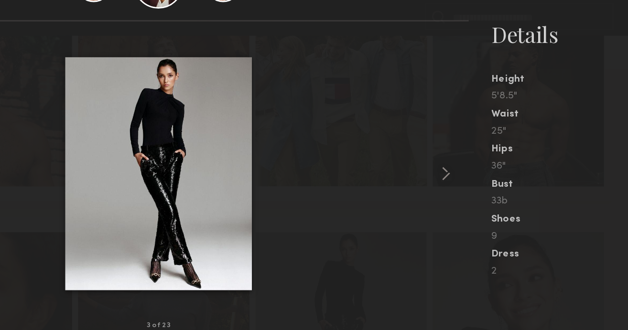
scroll to position [13851, 0]
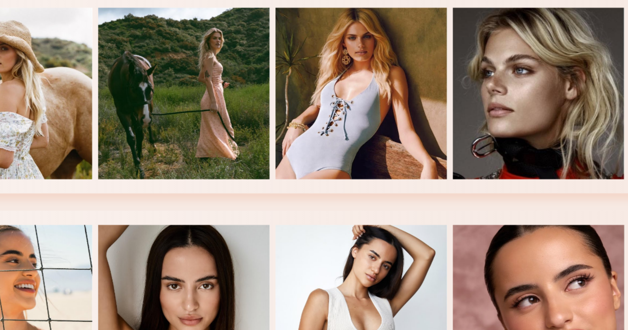
scroll to position [7677, 0]
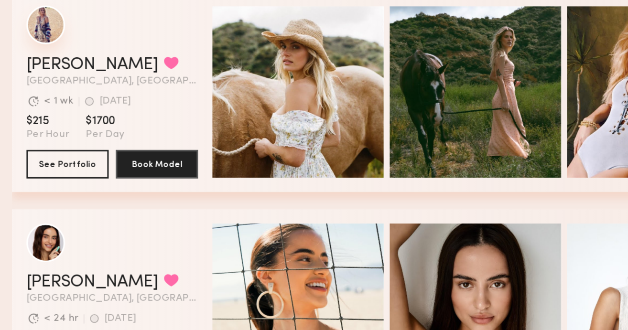
click at [29, 127] on div "grid" at bounding box center [31, 126] width 26 height 26
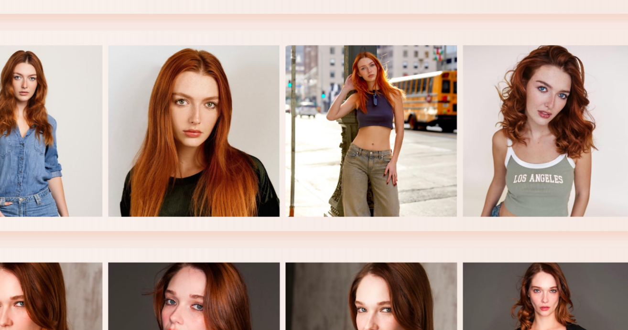
scroll to position [8959, 0]
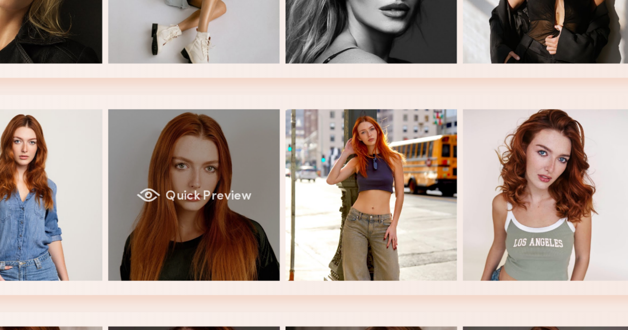
click at [335, 176] on div "Quick Preview" at bounding box center [318, 197] width 115 height 115
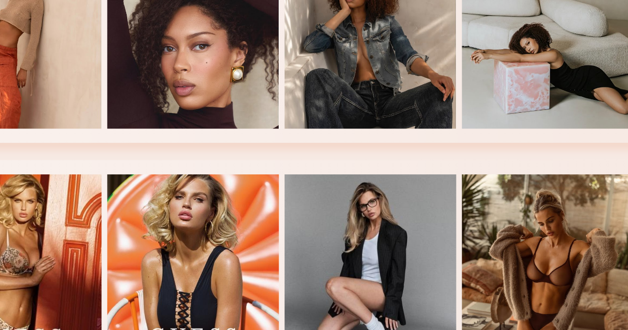
scroll to position [18321, 0]
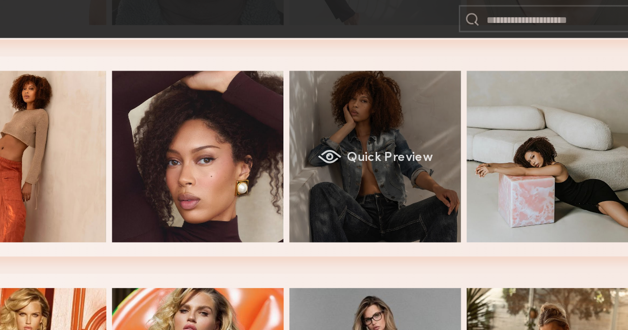
click at [426, 131] on div "Quick Preview" at bounding box center [436, 138] width 115 height 115
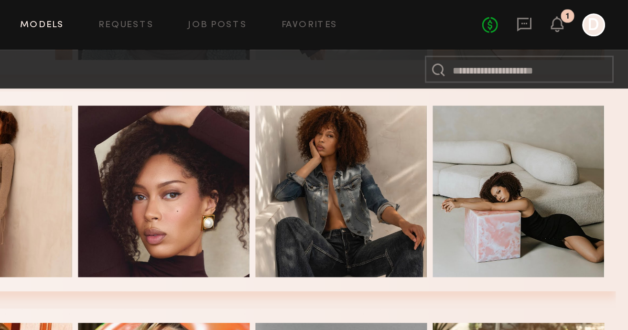
scroll to position [18331, 0]
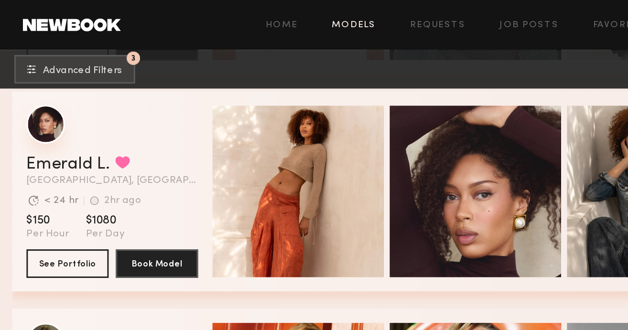
click at [30, 85] on div "grid" at bounding box center [31, 83] width 26 height 26
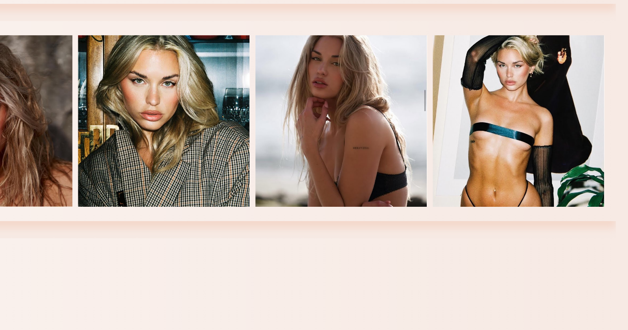
scroll to position [19577, 0]
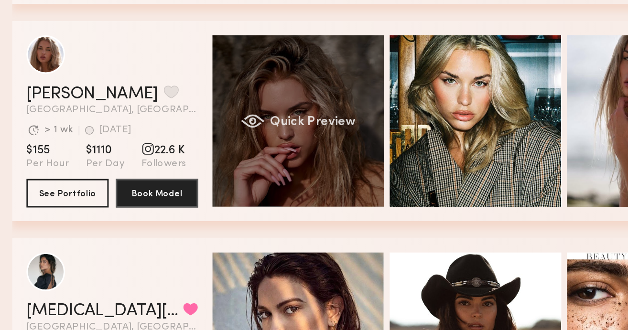
click at [196, 182] on div "Quick Preview" at bounding box center [199, 190] width 115 height 115
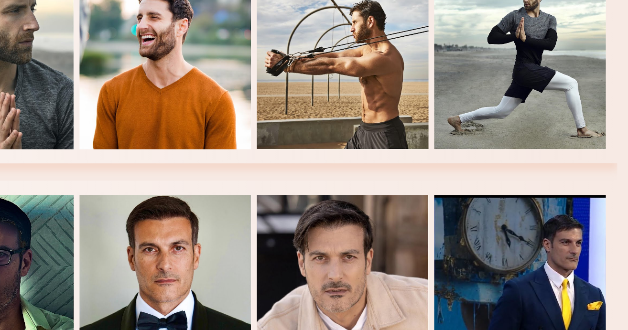
scroll to position [23691, 0]
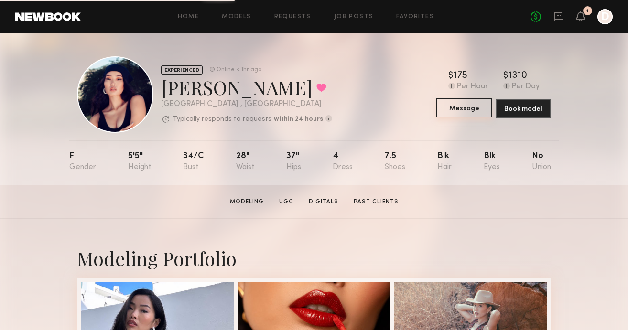
click at [459, 108] on button "Message" at bounding box center [464, 107] width 55 height 19
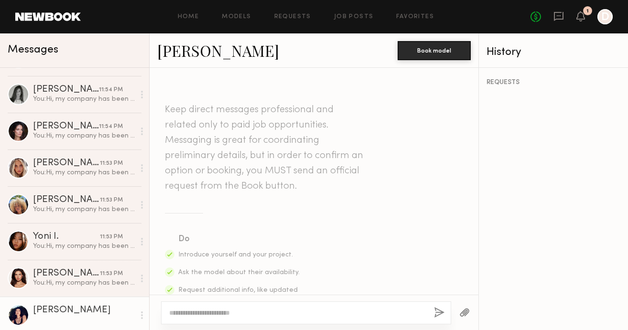
scroll to position [179, 0]
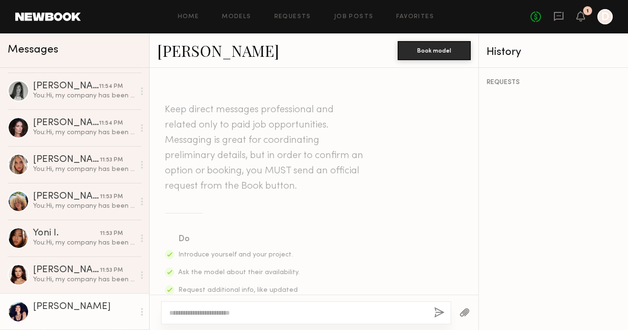
click at [197, 314] on textarea at bounding box center [297, 313] width 257 height 10
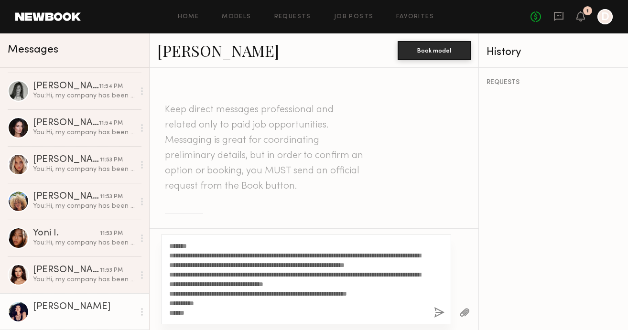
type textarea "**********"
click at [438, 312] on button "button" at bounding box center [439, 313] width 11 height 12
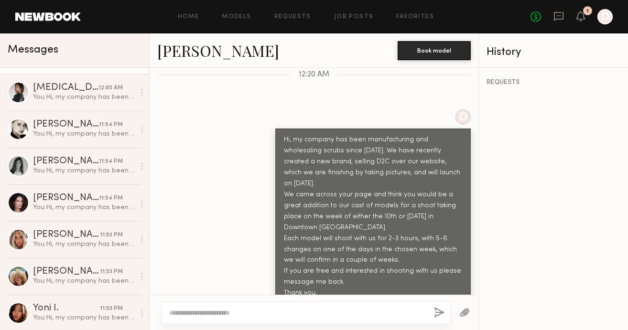
scroll to position [179, 0]
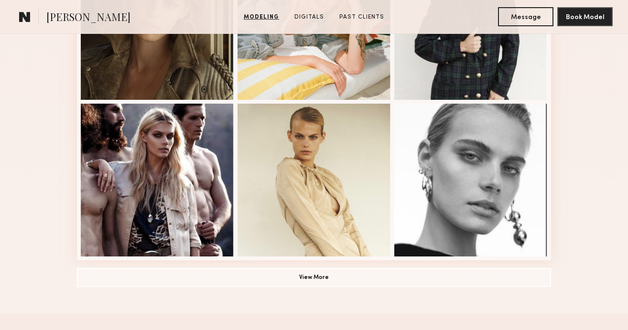
scroll to position [651, 0]
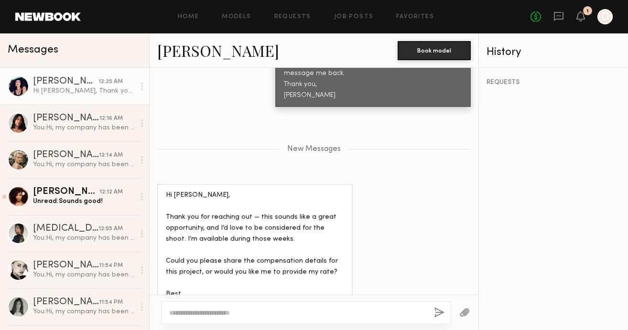
click at [70, 87] on div "Hi [PERSON_NAME], Thank you for reaching out — this sounds like a great opportu…" at bounding box center [84, 91] width 102 height 9
click at [19, 88] on div at bounding box center [19, 87] width 22 height 22
click at [22, 84] on div at bounding box center [19, 87] width 22 height 22
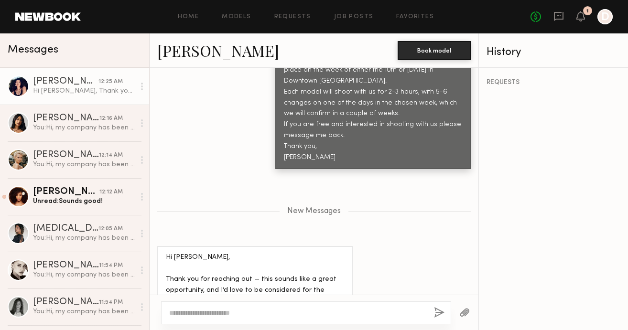
scroll to position [637, 0]
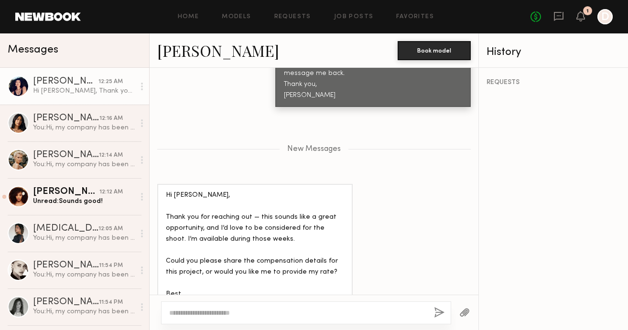
click at [82, 79] on div "[PERSON_NAME]" at bounding box center [66, 82] width 66 height 10
click at [22, 86] on div at bounding box center [19, 87] width 22 height 22
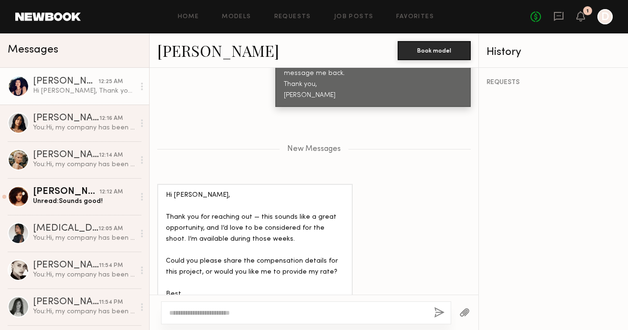
click at [185, 54] on link "[PERSON_NAME]" at bounding box center [218, 50] width 122 height 21
click at [214, 310] on textarea at bounding box center [297, 313] width 257 height 10
click at [169, 313] on div "**********" at bounding box center [306, 313] width 290 height 23
click at [169, 314] on textarea "**********" at bounding box center [297, 313] width 257 height 10
drag, startPoint x: 353, startPoint y: 314, endPoint x: 308, endPoint y: 317, distance: 44.6
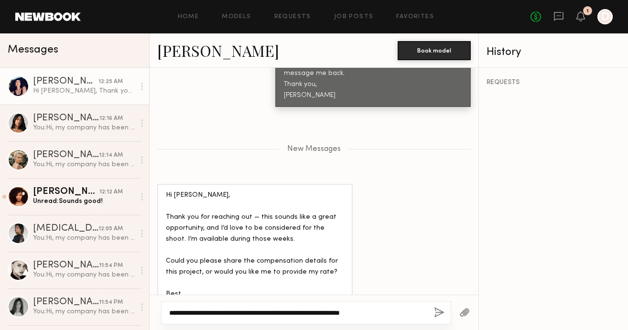
click at [308, 317] on textarea "**********" at bounding box center [297, 313] width 257 height 10
click at [386, 312] on textarea "**********" at bounding box center [297, 313] width 257 height 10
click at [316, 314] on textarea "**********" at bounding box center [297, 313] width 257 height 10
type textarea "**********"
click at [415, 318] on div "**********" at bounding box center [306, 313] width 290 height 23
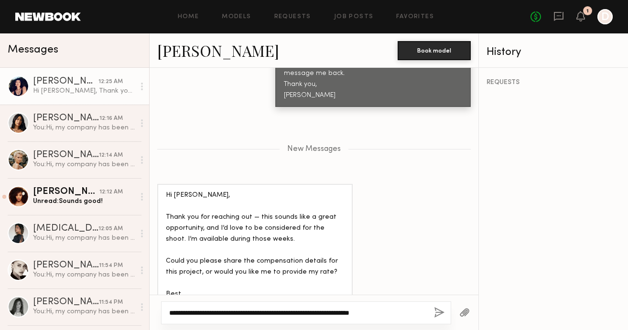
click at [404, 314] on textarea "**********" at bounding box center [297, 313] width 257 height 10
click at [438, 312] on button "button" at bounding box center [439, 313] width 11 height 12
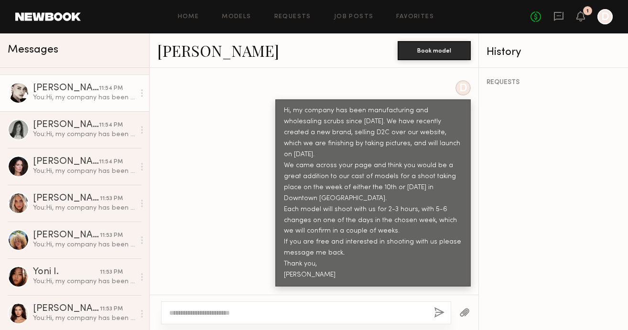
scroll to position [179, 0]
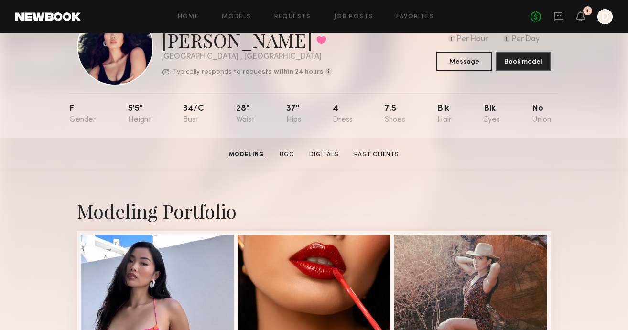
scroll to position [3, 0]
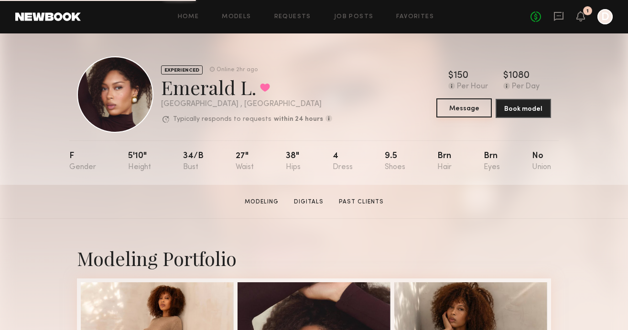
click at [463, 106] on button "Message" at bounding box center [464, 107] width 55 height 19
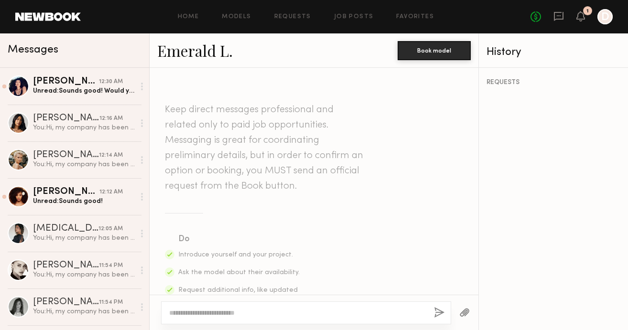
click at [221, 310] on textarea at bounding box center [297, 313] width 257 height 10
paste textarea "**********"
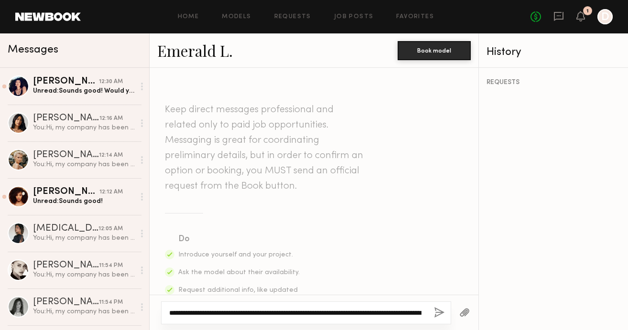
scroll to position [27, 0]
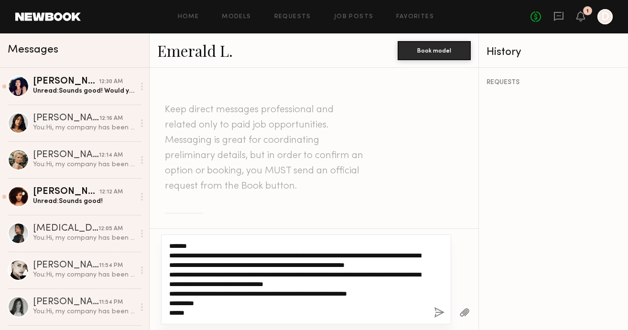
type textarea "**********"
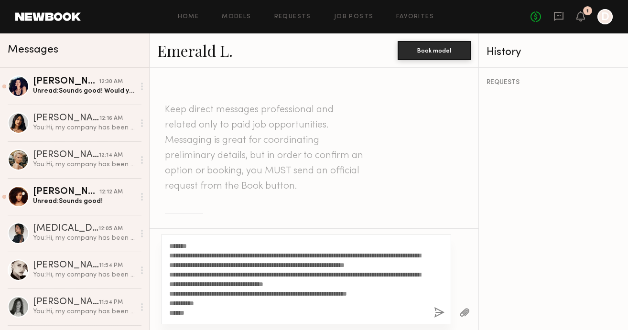
click at [437, 311] on button "button" at bounding box center [439, 313] width 11 height 12
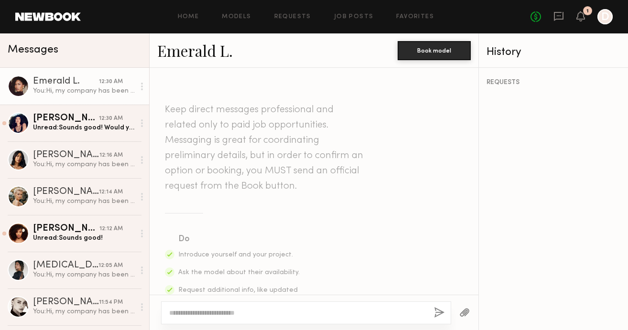
scroll to position [0, 0]
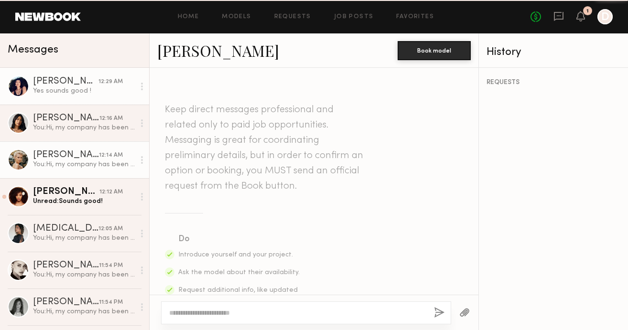
scroll to position [740, 0]
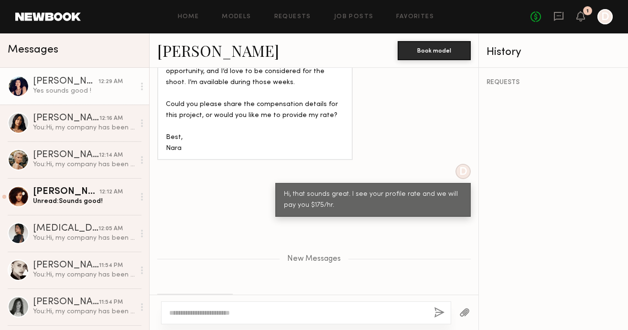
click at [226, 312] on textarea at bounding box center [297, 313] width 257 height 10
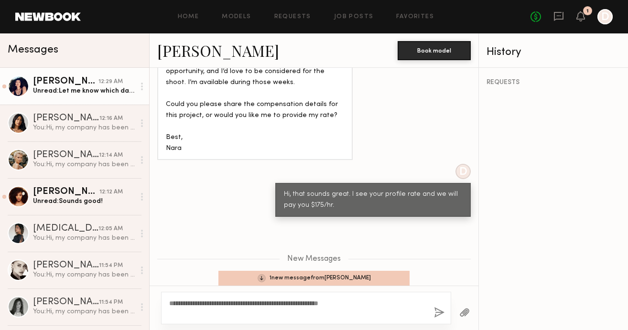
scroll to position [794, 0]
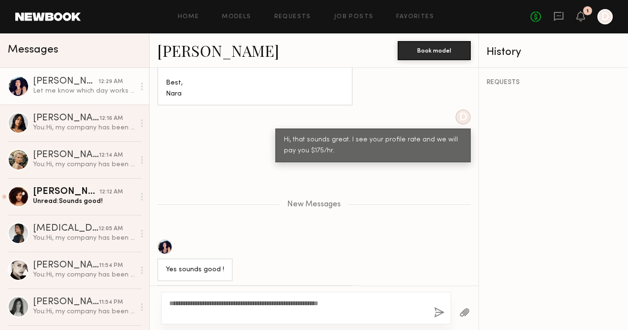
type textarea "**********"
click at [440, 311] on button "button" at bounding box center [439, 313] width 11 height 12
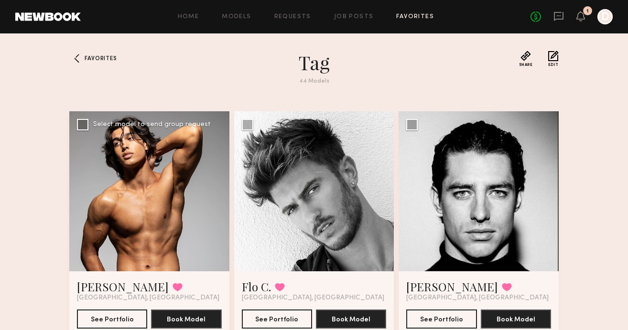
click at [168, 163] on div at bounding box center [149, 191] width 160 height 160
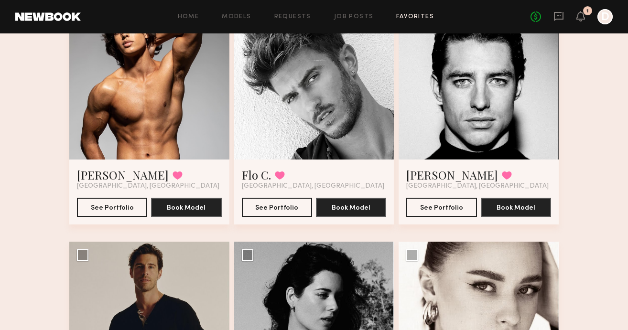
scroll to position [183, 0]
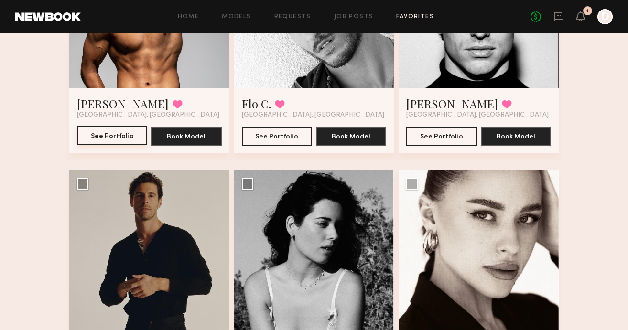
click at [113, 134] on button "See Portfolio" at bounding box center [112, 135] width 70 height 19
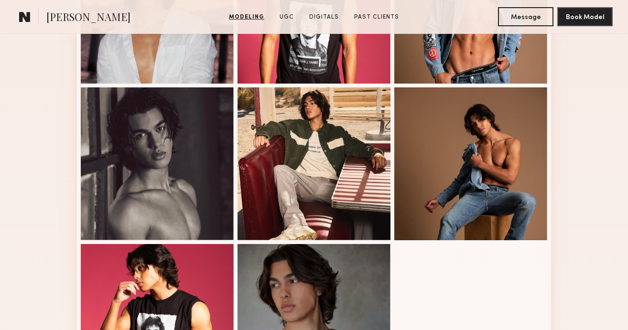
scroll to position [296, 0]
